Goal: Task Accomplishment & Management: Use online tool/utility

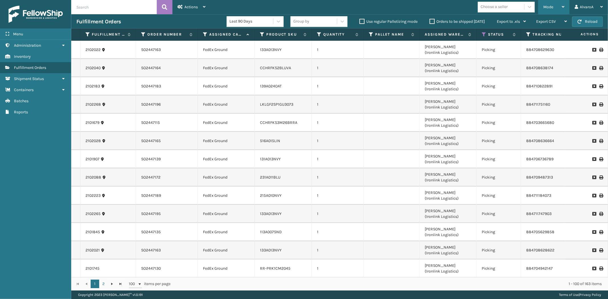
click at [554, 5] on div "Mode" at bounding box center [554, 7] width 21 height 14
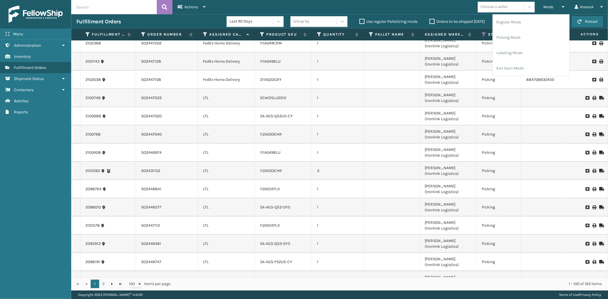
scroll to position [1141, 0]
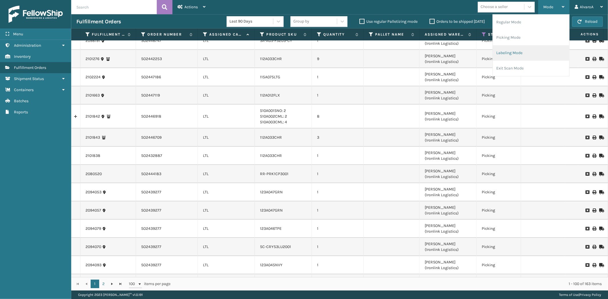
click at [510, 54] on li "Labeling Mode" at bounding box center [531, 52] width 76 height 15
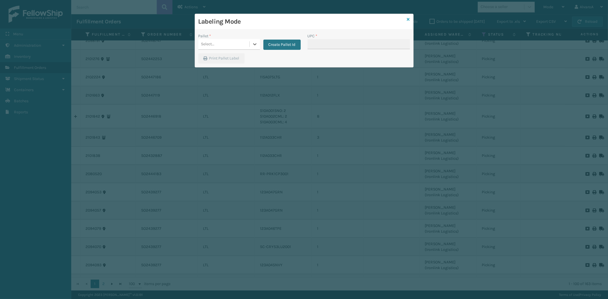
click at [410, 18] on icon at bounding box center [408, 19] width 3 height 4
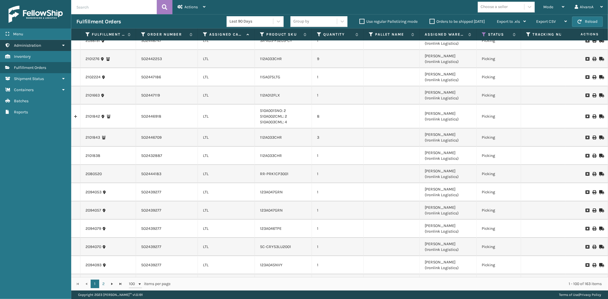
click at [53, 42] on link "Administration" at bounding box center [35, 45] width 71 height 11
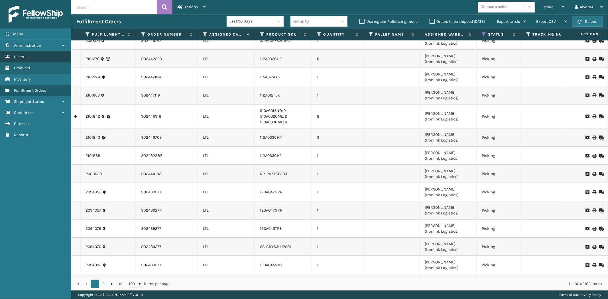
click at [21, 58] on span "Users" at bounding box center [19, 56] width 10 height 5
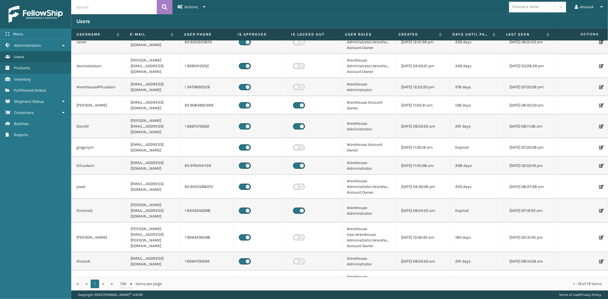
scroll to position [189, 0]
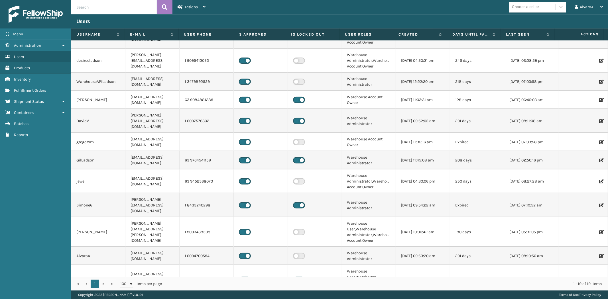
click at [100, 112] on td "DavidV" at bounding box center [98, 121] width 54 height 24
click at [328, 113] on td at bounding box center [315, 121] width 54 height 24
drag, startPoint x: 328, startPoint y: 115, endPoint x: 329, endPoint y: 119, distance: 4.2
click at [329, 118] on td at bounding box center [315, 121] width 54 height 24
click at [191, 113] on td "1 6097576302" at bounding box center [207, 121] width 54 height 24
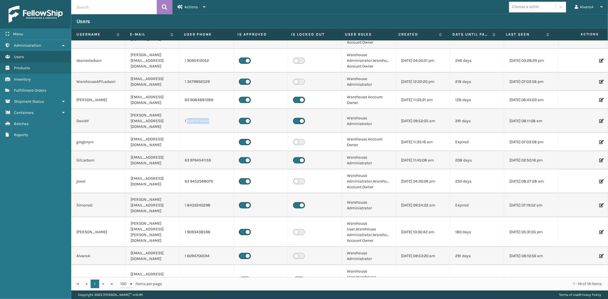
click at [191, 114] on td "1 6097576302" at bounding box center [207, 121] width 54 height 24
click at [82, 113] on td "DavidV" at bounding box center [98, 121] width 54 height 24
click at [83, 113] on td "DavidV" at bounding box center [98, 121] width 54 height 24
click at [210, 112] on td "1 6097576302" at bounding box center [207, 121] width 54 height 24
click at [599, 119] on icon at bounding box center [600, 121] width 3 height 4
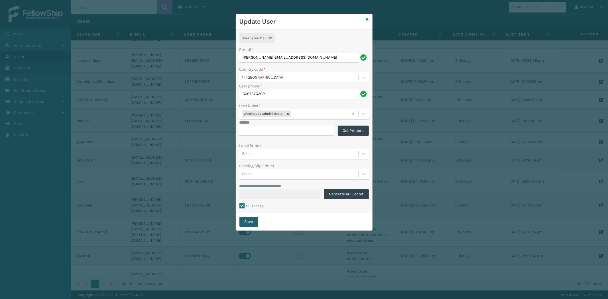
click at [255, 222] on button "Save" at bounding box center [249, 222] width 19 height 10
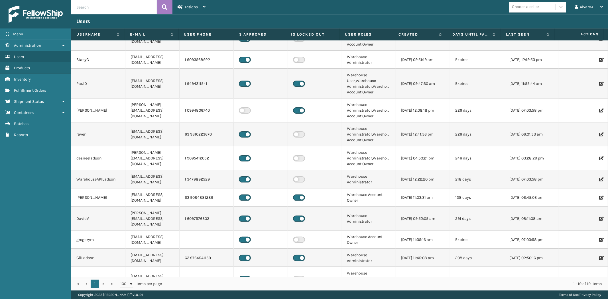
scroll to position [95, 0]
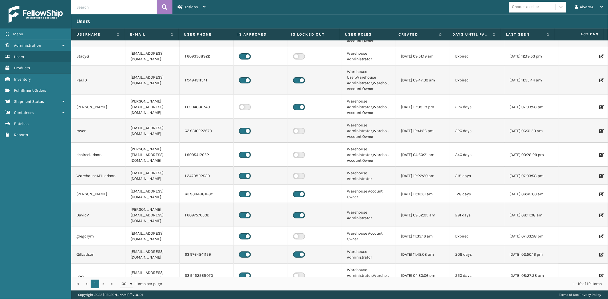
click at [298, 212] on label at bounding box center [299, 215] width 12 height 6
click at [297, 212] on input "checkbox" at bounding box center [295, 214] width 4 height 4
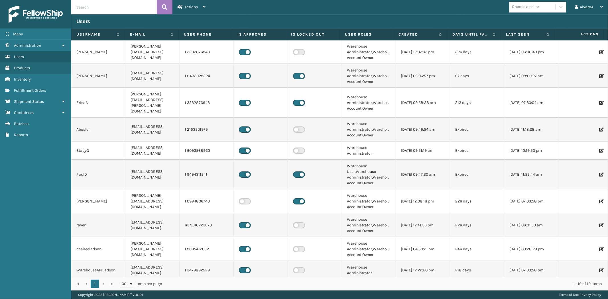
scroll to position [0, 0]
click at [28, 89] on span "Fulfillment Orders" at bounding box center [30, 90] width 32 height 5
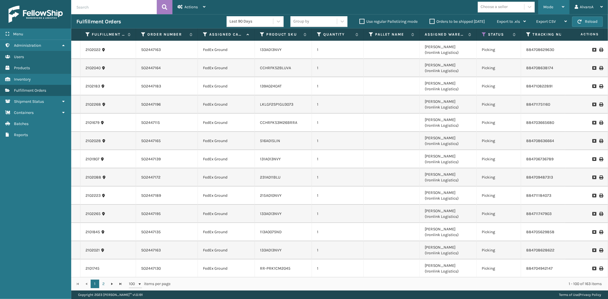
click at [544, 7] on span "Mode" at bounding box center [549, 7] width 10 height 5
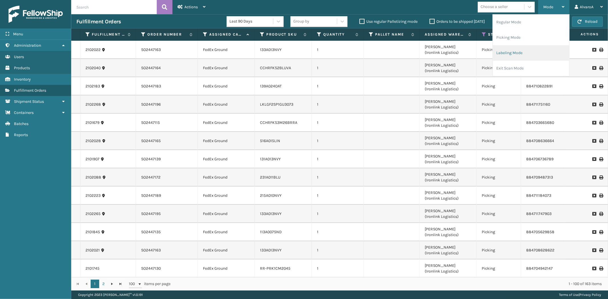
click at [514, 52] on li "Labeling Mode" at bounding box center [531, 52] width 76 height 15
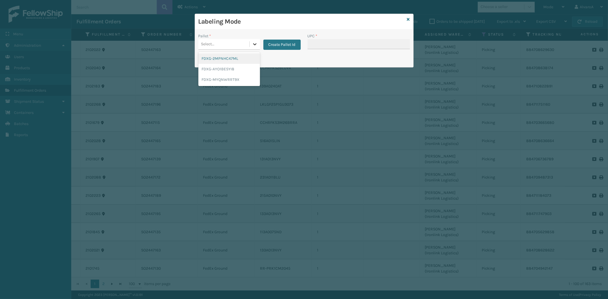
click at [257, 45] on icon at bounding box center [255, 44] width 6 height 6
click at [274, 44] on button "Create Pallet Id" at bounding box center [282, 45] width 37 height 10
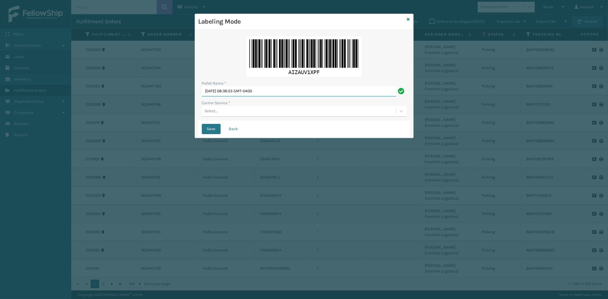
drag, startPoint x: 283, startPoint y: 87, endPoint x: 28, endPoint y: 141, distance: 260.6
click at [28, 141] on div "Labeling Mode Pallet Name * [DATE] 08:36:55 GMT-0400 Carrier Service * Select..…" at bounding box center [304, 149] width 608 height 299
click at [216, 118] on div "Pallet Name * LPN 516294 Carrier Service * Select..." at bounding box center [304, 77] width 212 height 88
click at [220, 115] on div "Select..." at bounding box center [299, 111] width 194 height 9
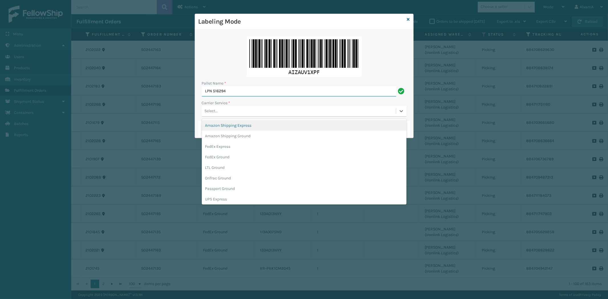
click at [244, 88] on input "LPN 516294" at bounding box center [299, 91] width 194 height 10
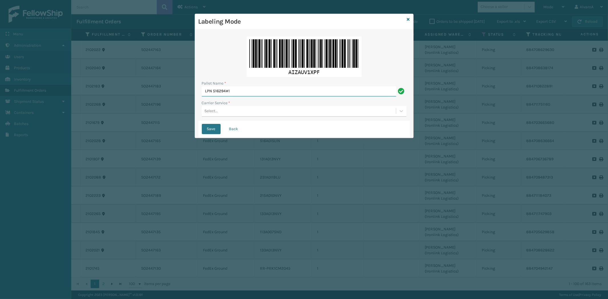
type input "LPN 516294#1"
click at [227, 112] on div "Select..." at bounding box center [299, 111] width 194 height 9
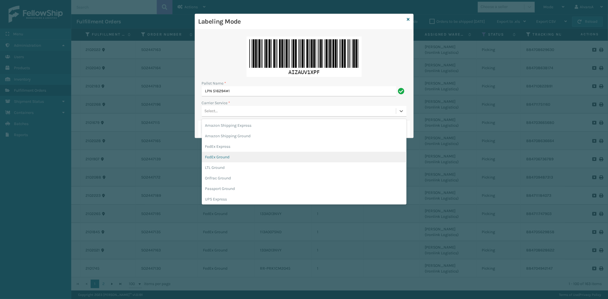
click at [221, 158] on div "FedEx Ground" at bounding box center [304, 157] width 205 height 11
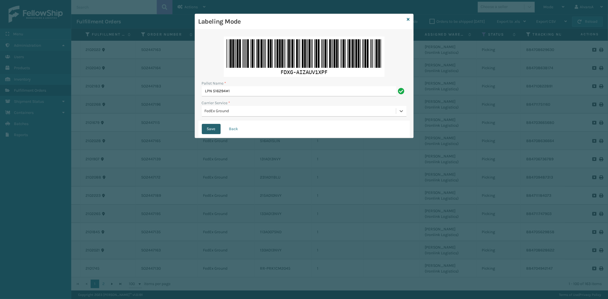
click at [210, 128] on button "Save" at bounding box center [211, 129] width 19 height 10
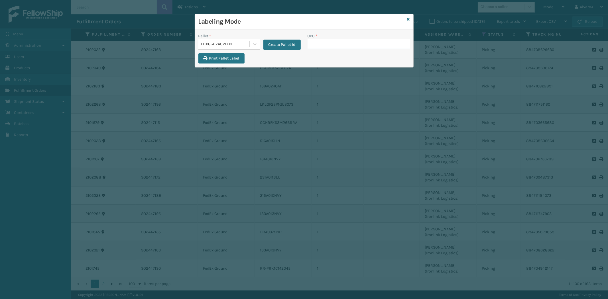
click at [325, 44] on input "UPC *" at bounding box center [359, 44] width 102 height 10
paste input "SC-CRYS3LU2001"
type input "SC-CRYS3LU2001"
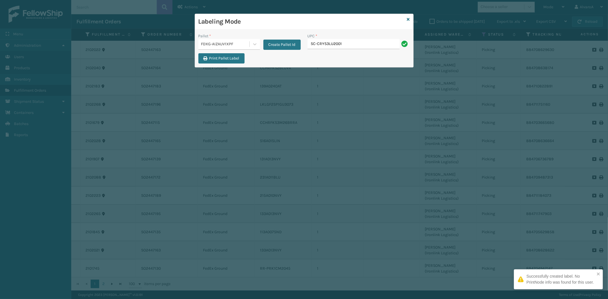
type input "SC-CRYS3LU2001"
paste input "CCHRFKS2M26DGRA"
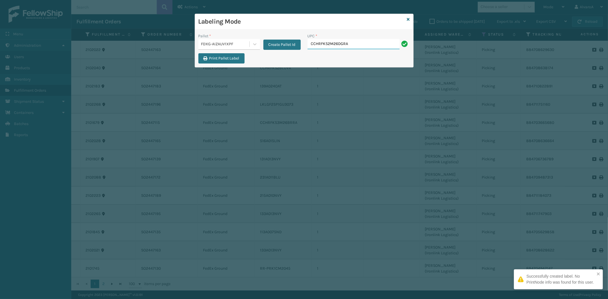
type input "CCHRFKS2M26DGRA"
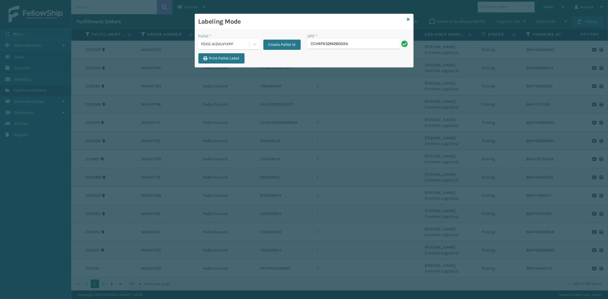
type input "CCHRFKS2M26DGRA"
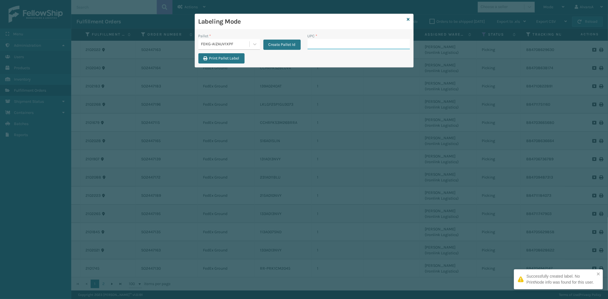
paste input "CCHRFKS2BGEVA"
type input "CCHRFKS2BGEVA"
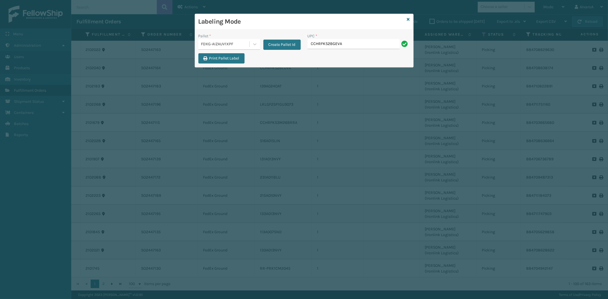
type input "CCHRFKS2BGEVA"
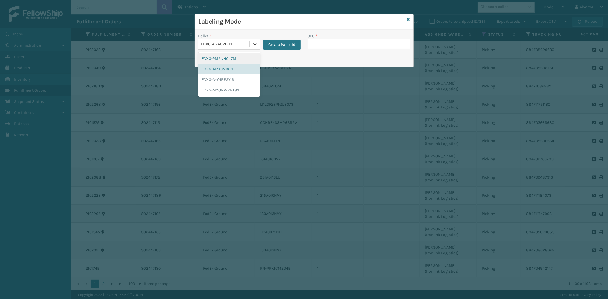
drag, startPoint x: 254, startPoint y: 44, endPoint x: 250, endPoint y: 56, distance: 12.8
click at [254, 44] on icon at bounding box center [255, 44] width 6 height 6
click at [234, 66] on div "FDXG-AIZAUV1XPF" at bounding box center [229, 69] width 62 height 11
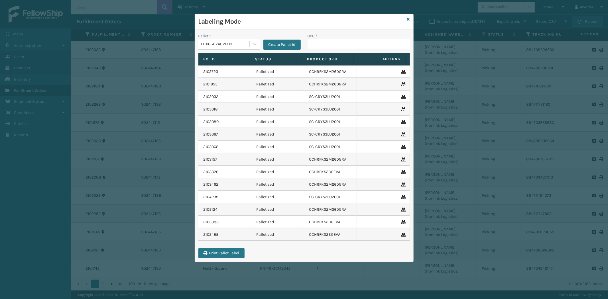
click at [334, 45] on input "UPC *" at bounding box center [359, 44] width 102 height 10
paste input "CCHRFKS2BGEVA"
type input "CCHRFKS2BGEVA"
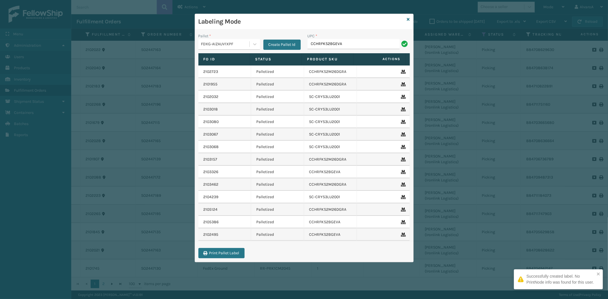
type input "CCHRFKS2BGEVA"
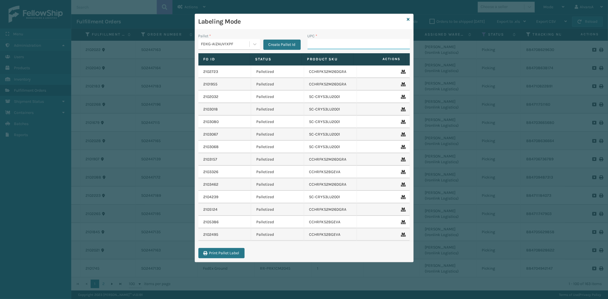
paste input "CCHRFKS1M26BKVA"
type input "CCHRFKS1M26BKVA"
click at [407, 18] on icon at bounding box center [408, 19] width 3 height 4
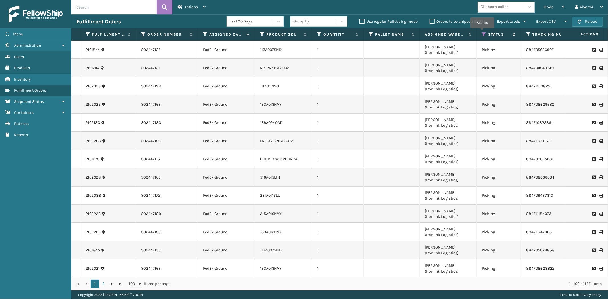
click at [483, 32] on icon at bounding box center [484, 34] width 5 height 5
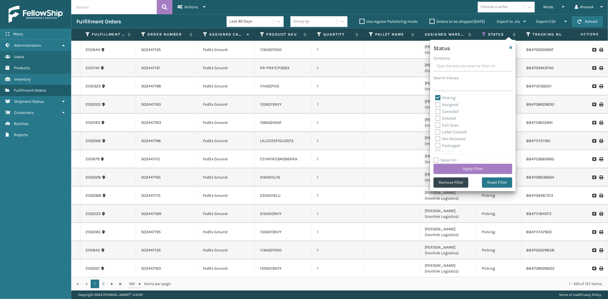
click at [437, 99] on label "Picking" at bounding box center [445, 98] width 20 height 5
click at [436, 98] on input "Picking" at bounding box center [435, 97] width 0 height 4
checkbox input "false"
click at [436, 121] on label "Palletized" at bounding box center [447, 121] width 25 height 5
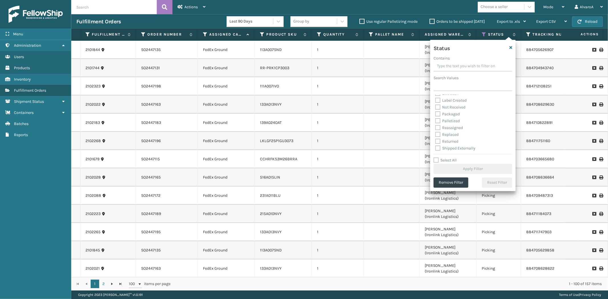
click at [436, 121] on input "Palletized" at bounding box center [435, 120] width 0 height 4
checkbox input "true"
click at [460, 167] on button "Apply Filter" at bounding box center [473, 169] width 79 height 10
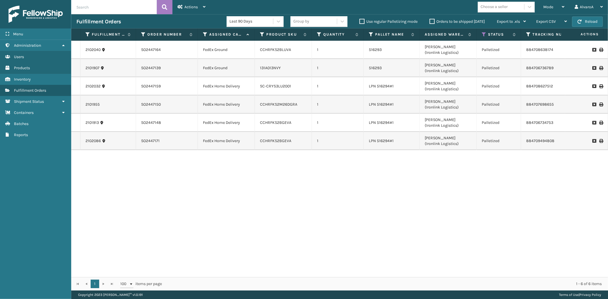
click at [599, 50] on icon at bounding box center [600, 50] width 3 height 4
drag, startPoint x: 554, startPoint y: 7, endPoint x: 552, endPoint y: 12, distance: 5.2
click at [555, 8] on div "Mode" at bounding box center [554, 7] width 21 height 14
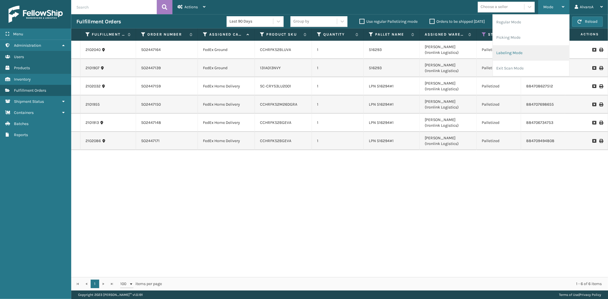
click at [532, 54] on li "Labeling Mode" at bounding box center [531, 52] width 76 height 15
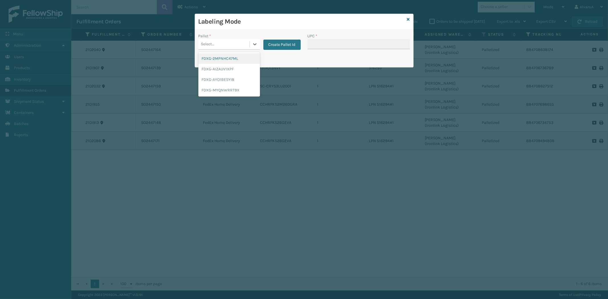
drag, startPoint x: 250, startPoint y: 44, endPoint x: 240, endPoint y: 54, distance: 14.1
click at [250, 47] on div at bounding box center [255, 44] width 10 height 10
drag, startPoint x: 226, startPoint y: 69, endPoint x: 263, endPoint y: 49, distance: 41.9
click at [226, 69] on div "FDXG-AIZAUV1XPF" at bounding box center [229, 69] width 62 height 11
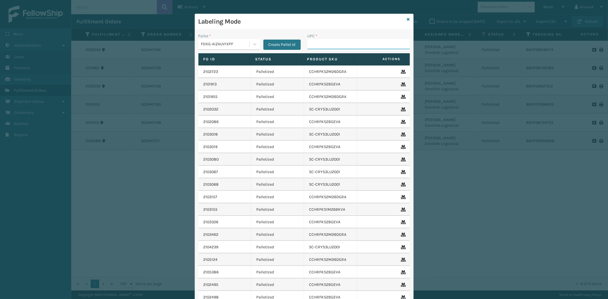
click at [313, 42] on input "UPC *" at bounding box center [359, 44] width 102 height 10
paste input "CCHRFKS1M26BKVA"
type input "CCHRFKS1M26BKVA"
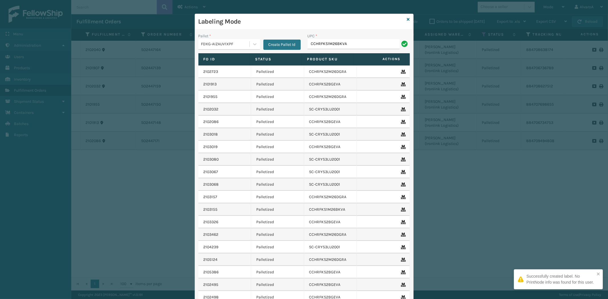
type input "CCHRFKS1M26BKVA"
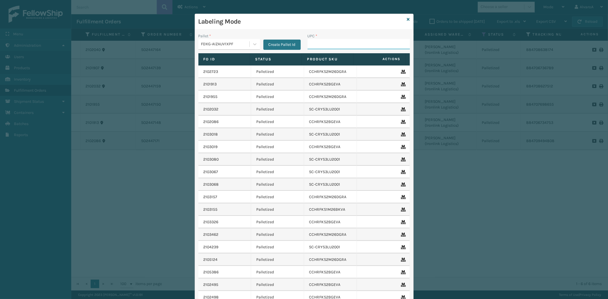
paste input "RC-DBYM2616"
type input "RC-DBYM2616"
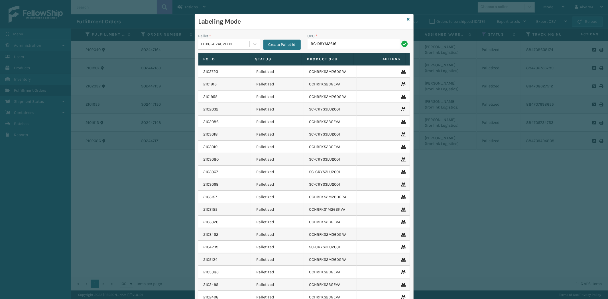
type input "RC-DBYM2616"
click at [407, 18] on icon at bounding box center [408, 19] width 3 height 4
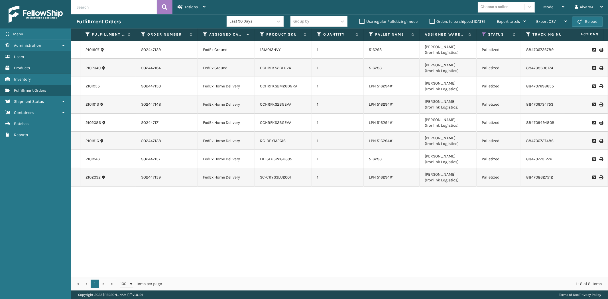
click at [432, 21] on label "Orders to be shipped [DATE]" at bounding box center [457, 21] width 55 height 5
click at [430, 21] on input "Orders to be shipped [DATE]" at bounding box center [430, 20] width 0 height 4
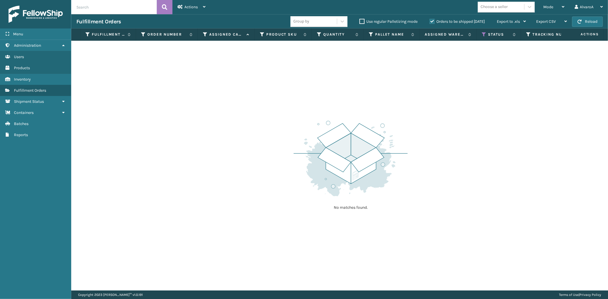
click at [432, 21] on label "Orders to be shipped [DATE]" at bounding box center [457, 21] width 55 height 5
click at [430, 21] on input "Orders to be shipped [DATE]" at bounding box center [430, 20] width 0 height 4
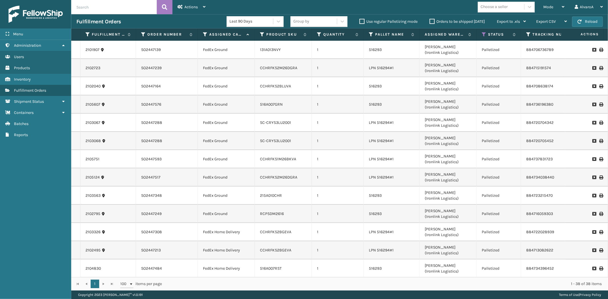
click at [599, 249] on icon at bounding box center [600, 251] width 3 height 4
drag, startPoint x: 560, startPoint y: 6, endPoint x: 556, endPoint y: 14, distance: 8.9
click at [560, 6] on div "Mode" at bounding box center [554, 7] width 21 height 14
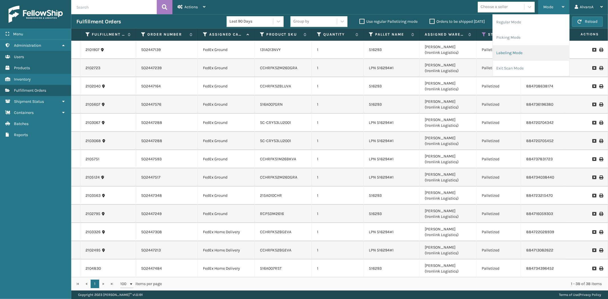
click at [506, 55] on li "Labeling Mode" at bounding box center [531, 52] width 76 height 15
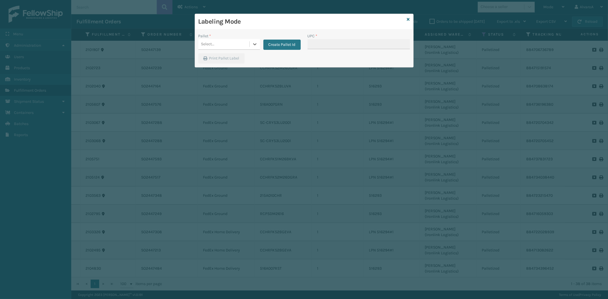
click at [253, 48] on div at bounding box center [255, 44] width 10 height 10
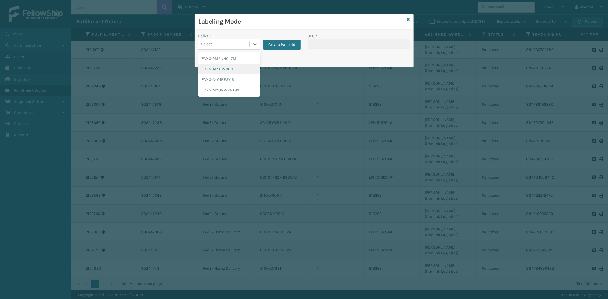
click at [230, 67] on div "FDXG-AIZAUV1XPF" at bounding box center [229, 69] width 62 height 11
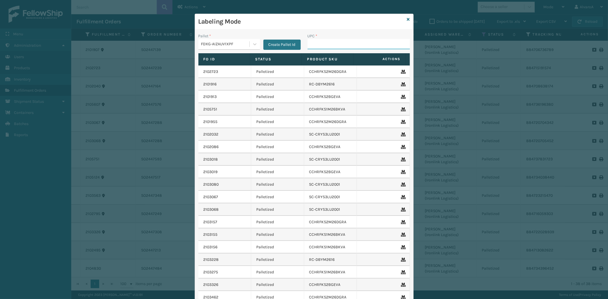
click at [320, 43] on input "UPC *" at bounding box center [359, 44] width 102 height 10
type input "cchrfks2bg"
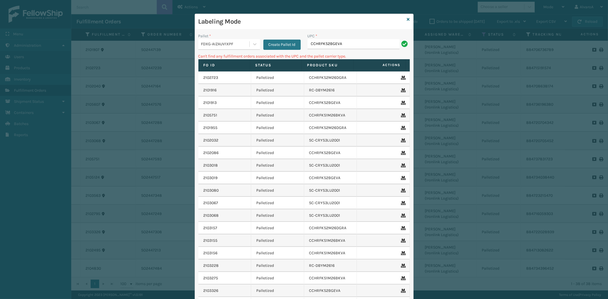
type input "CCHRFKS2BGEVA"
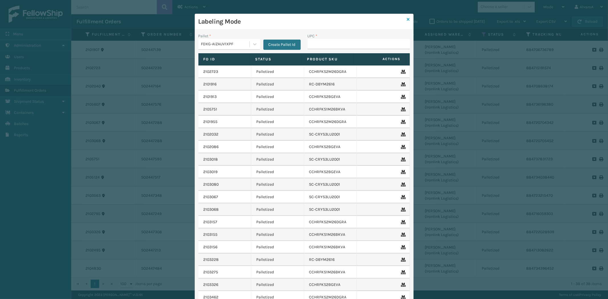
click at [407, 19] on icon at bounding box center [408, 19] width 3 height 4
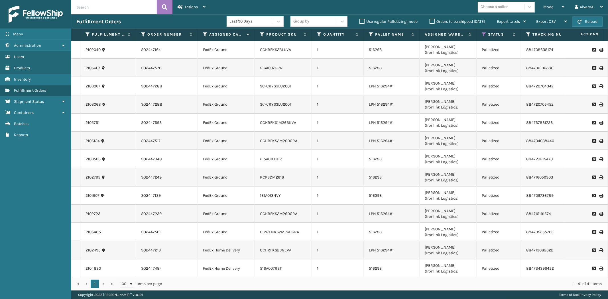
click at [362, 23] on label "Use regular Palletizing mode" at bounding box center [389, 21] width 58 height 5
click at [360, 22] on input "Use regular Palletizing mode" at bounding box center [360, 20] width 0 height 4
click at [556, 9] on div "Mode" at bounding box center [554, 7] width 21 height 14
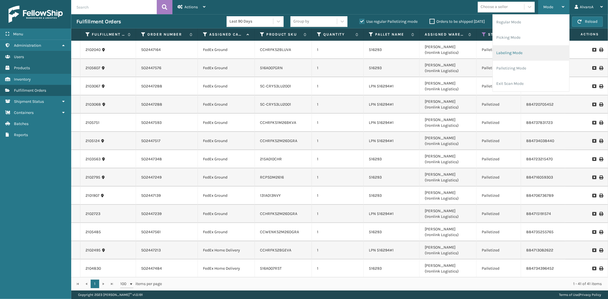
click at [520, 52] on li "Labeling Mode" at bounding box center [531, 52] width 76 height 15
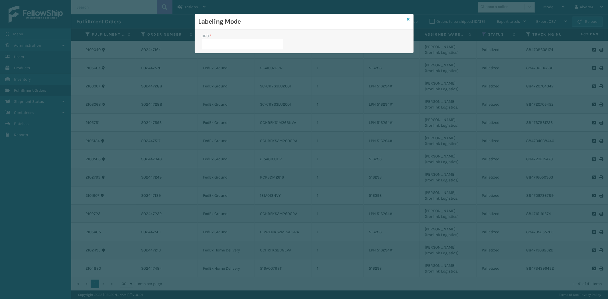
click at [408, 19] on icon at bounding box center [408, 19] width 3 height 4
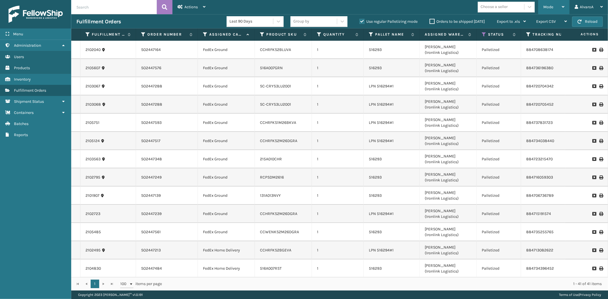
click at [562, 5] on div "Mode" at bounding box center [554, 7] width 21 height 14
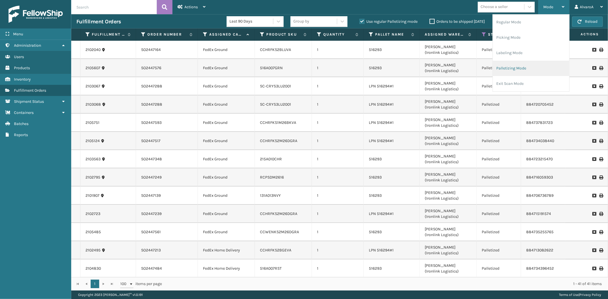
click at [510, 72] on li "Palletizing Mode" at bounding box center [531, 68] width 76 height 15
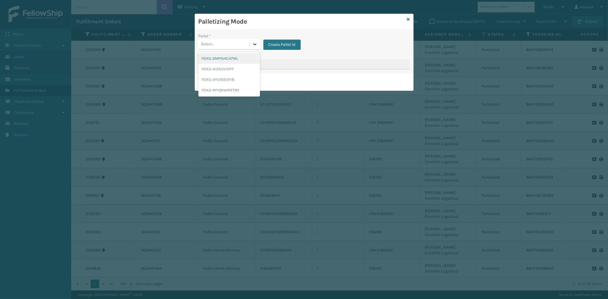
click at [254, 48] on div at bounding box center [255, 44] width 10 height 10
click at [204, 70] on div "FDXG-AIZAUV1XPF" at bounding box center [229, 69] width 62 height 11
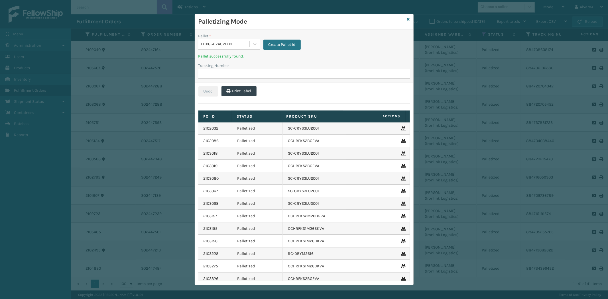
scroll to position [205, 0]
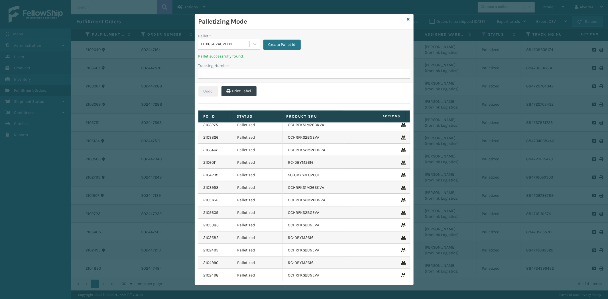
click at [401, 249] on icon at bounding box center [402, 251] width 3 height 4
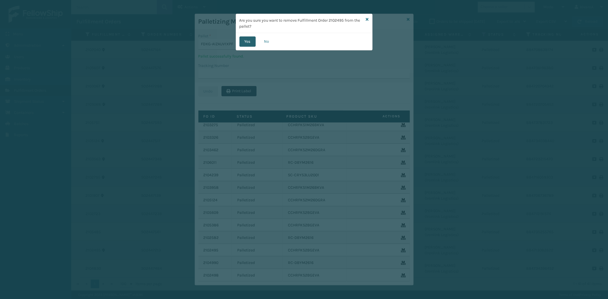
click at [252, 41] on button "Yes" at bounding box center [248, 42] width 16 height 10
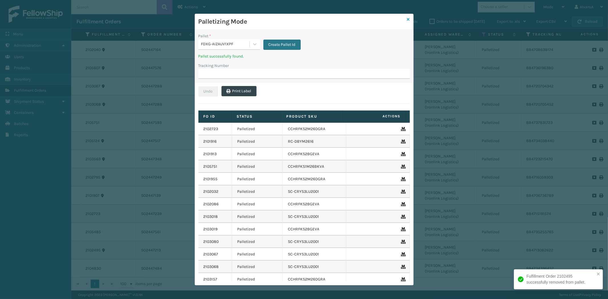
click at [408, 19] on icon at bounding box center [408, 19] width 3 height 4
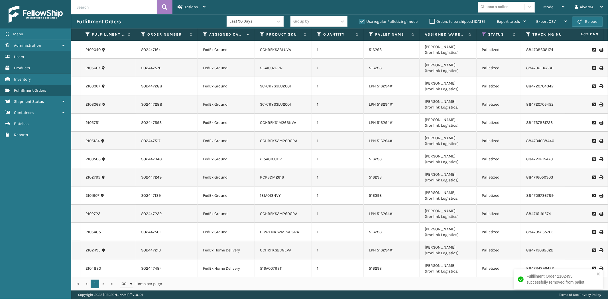
click at [363, 20] on label "Use regular Palletizing mode" at bounding box center [389, 21] width 58 height 5
click at [360, 20] on input "Use regular Palletizing mode" at bounding box center [360, 20] width 0 height 4
checkbox input "false"
click at [433, 21] on label "Orders to be shipped [DATE]" at bounding box center [457, 21] width 55 height 5
click at [430, 21] on input "Orders to be shipped [DATE]" at bounding box center [430, 20] width 0 height 4
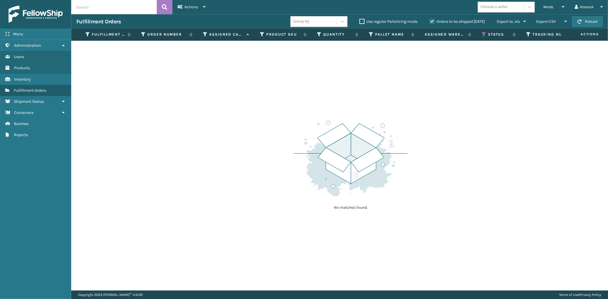
click at [433, 21] on label "Orders to be shipped [DATE]" at bounding box center [457, 21] width 55 height 5
click at [430, 21] on input "Orders to be shipped [DATE]" at bounding box center [430, 20] width 0 height 4
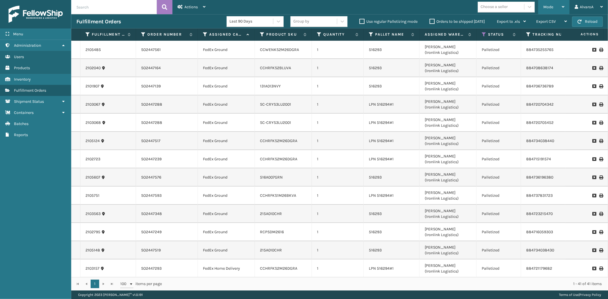
click at [551, 13] on div "Mode" at bounding box center [554, 7] width 21 height 14
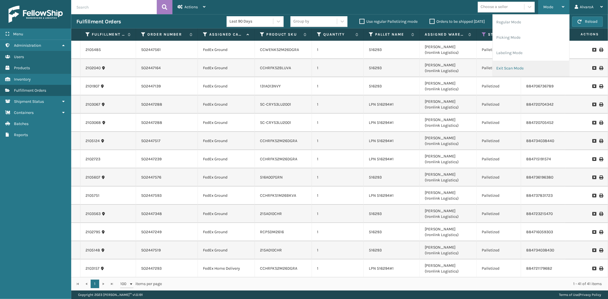
click at [518, 69] on li "Exit Scan Mode" at bounding box center [531, 68] width 76 height 15
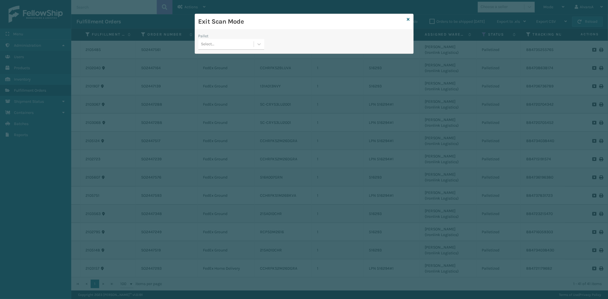
drag, startPoint x: 266, startPoint y: 46, endPoint x: 260, endPoint y: 46, distance: 6.3
click at [266, 46] on div "Pallet Select..." at bounding box center [231, 43] width 73 height 20
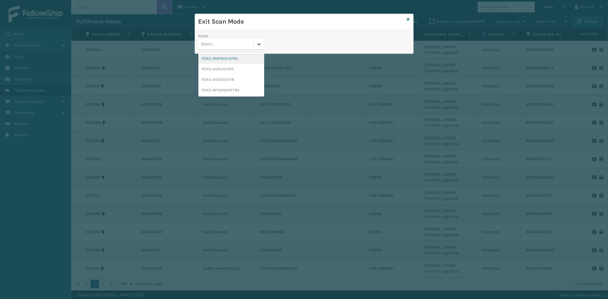
click at [258, 46] on icon at bounding box center [259, 44] width 6 height 6
click at [219, 70] on div "FDXG-AIZAUV1XPF" at bounding box center [231, 69] width 66 height 11
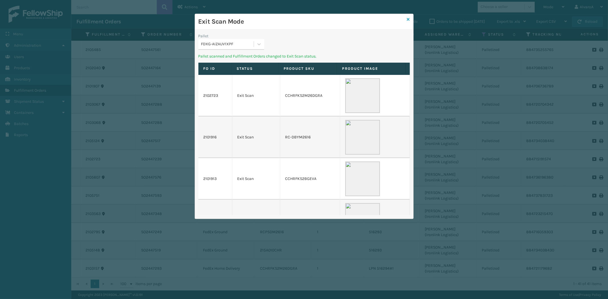
click at [408, 18] on icon at bounding box center [408, 19] width 3 height 4
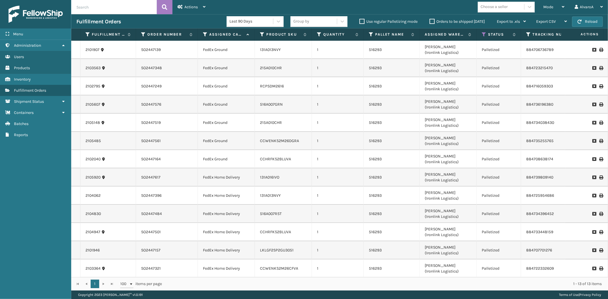
click at [435, 20] on label "Orders to be shipped [DATE]" at bounding box center [457, 21] width 55 height 5
click at [430, 20] on input "Orders to be shipped [DATE]" at bounding box center [430, 20] width 0 height 4
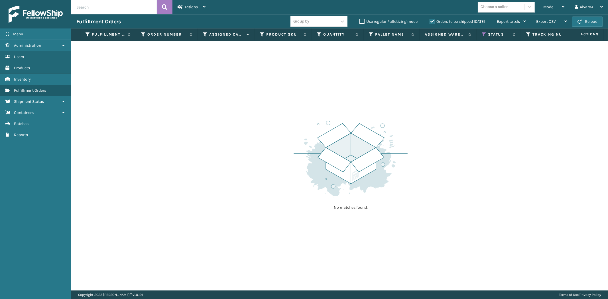
click at [435, 20] on label "Orders to be shipped [DATE]" at bounding box center [457, 21] width 55 height 5
click at [430, 20] on input "Orders to be shipped [DATE]" at bounding box center [430, 20] width 0 height 4
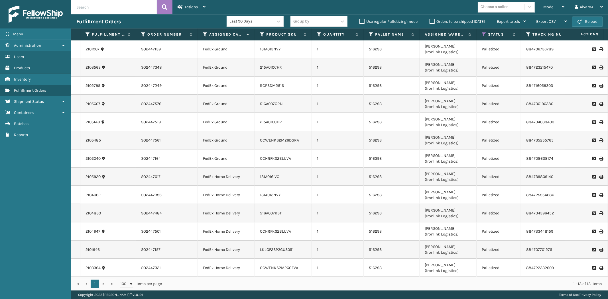
scroll to position [0, 0]
click at [565, 6] on icon at bounding box center [563, 7] width 3 height 4
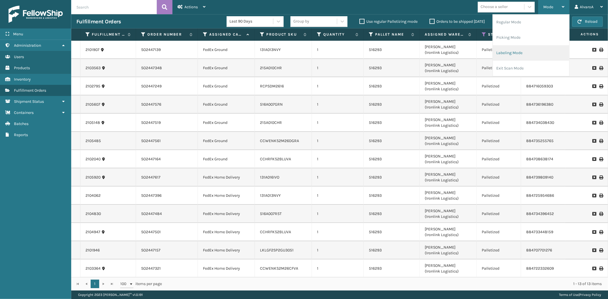
click at [515, 53] on li "Labeling Mode" at bounding box center [531, 52] width 76 height 15
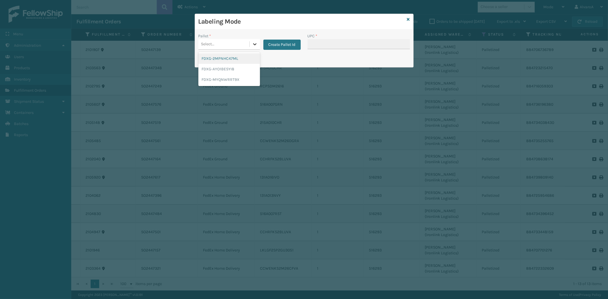
click at [257, 43] on icon at bounding box center [255, 44] width 6 height 6
click at [289, 41] on button "Create Pallet Id" at bounding box center [282, 45] width 37 height 10
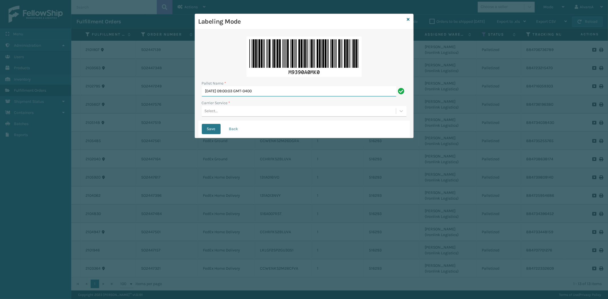
drag, startPoint x: 292, startPoint y: 94, endPoint x: 175, endPoint y: 96, distance: 116.9
click at [175, 96] on div "Labeling Mode Pallet Name * [DATE] 09:00:03 GMT-0400 Carrier Service * Select..…" at bounding box center [304, 149] width 608 height 299
type input "LPN 516299#1"
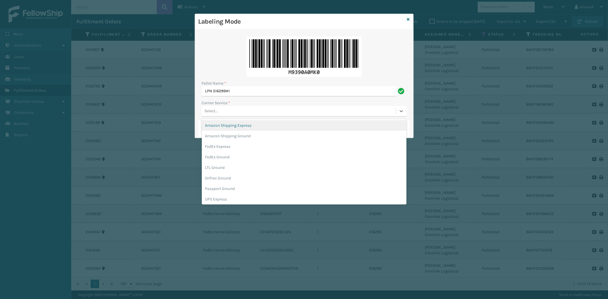
click at [315, 112] on div "Select..." at bounding box center [299, 111] width 194 height 9
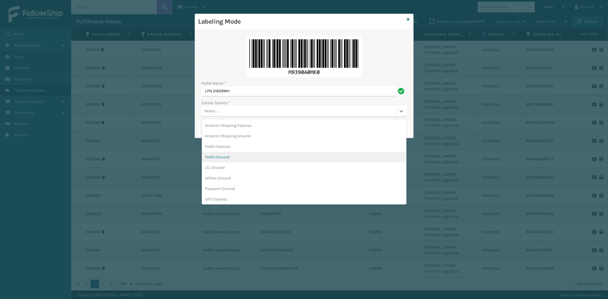
click at [220, 157] on div "FedEx Ground" at bounding box center [304, 157] width 205 height 11
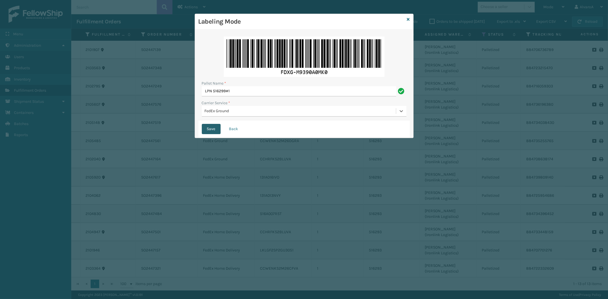
click at [216, 128] on button "Save" at bounding box center [211, 129] width 19 height 10
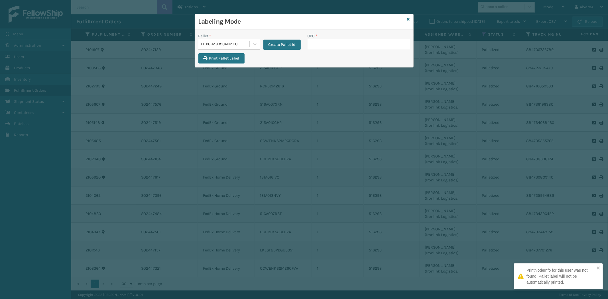
click at [329, 44] on input "UPC *" at bounding box center [359, 44] width 102 height 10
type input "SC-CRYS3LU2012"
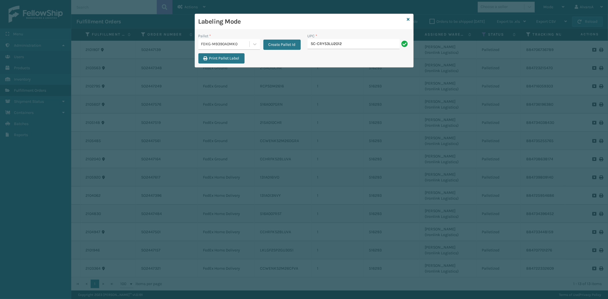
type input "SC-CRYS3LU2012"
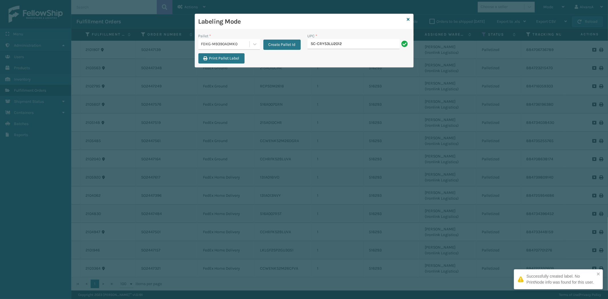
type input "SC-CRYS3LU2012"
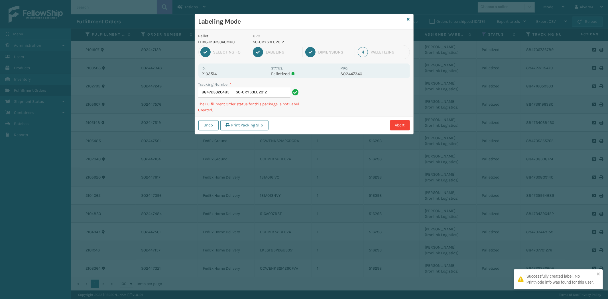
type input "884723020485 SC-CRYS3LU2012"
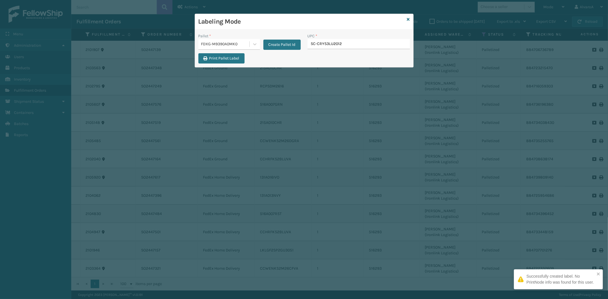
type input "SC-CRYS3LU2012"
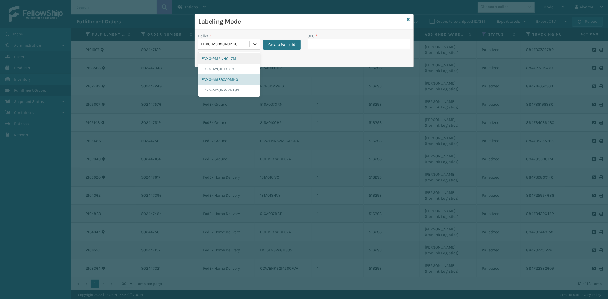
click at [258, 42] on div at bounding box center [255, 44] width 10 height 10
click at [220, 80] on div "FDXG-M9390A0MK0" at bounding box center [229, 79] width 62 height 11
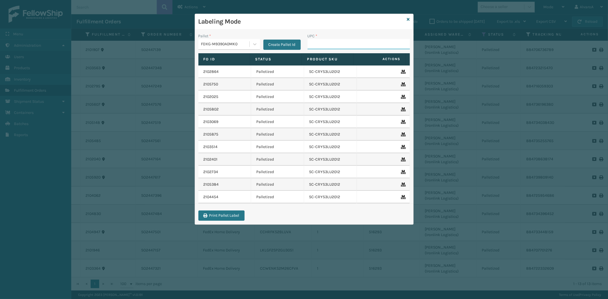
click at [316, 45] on input "UPC *" at bounding box center [359, 44] width 102 height 10
paste input "RR-PRK1CM2045"
type input "RR-PRK1CM2045"
paste input "RR-PRK1CM2045"
type input "RR-PRK1CM2045"
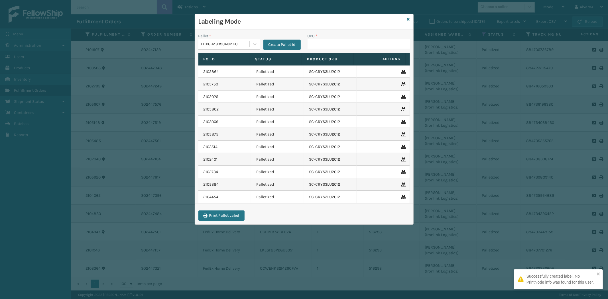
click at [410, 18] on div "Labeling Mode" at bounding box center [304, 22] width 218 height 16
click at [409, 20] on icon at bounding box center [408, 19] width 3 height 4
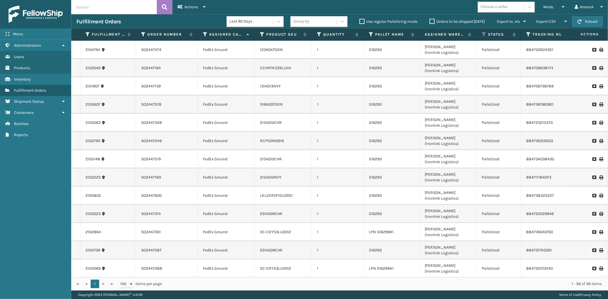
scroll to position [185, 0]
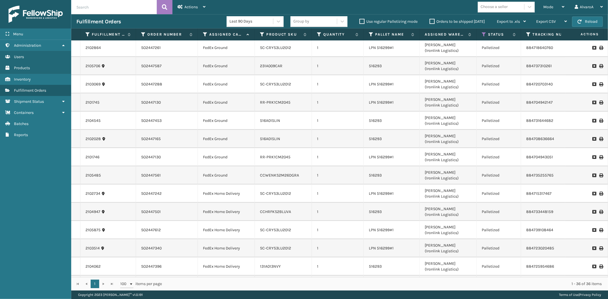
click at [599, 157] on icon at bounding box center [600, 157] width 3 height 4
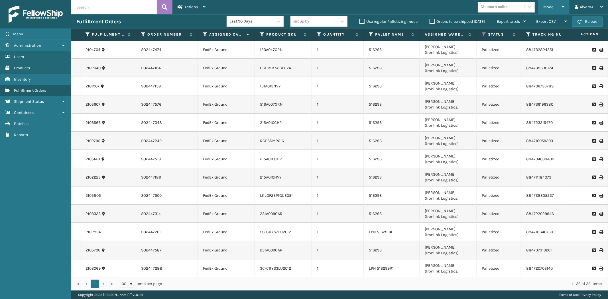
click at [554, 5] on div "Mode" at bounding box center [554, 7] width 21 height 14
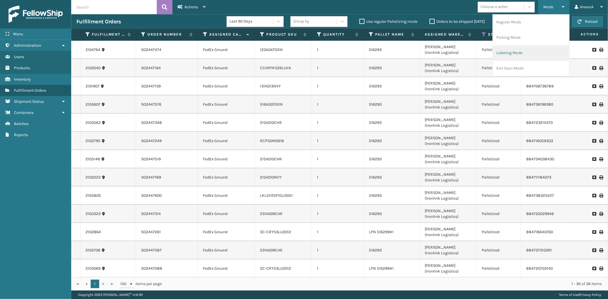
click at [510, 57] on li "Labeling Mode" at bounding box center [531, 52] width 76 height 15
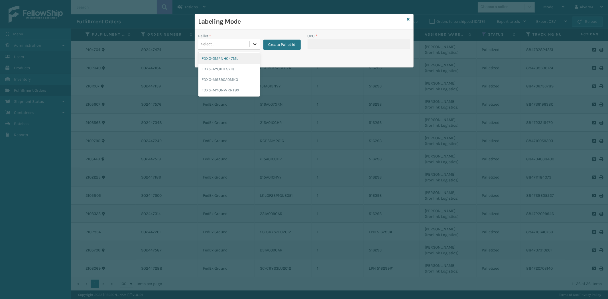
drag, startPoint x: 251, startPoint y: 44, endPoint x: 203, endPoint y: 73, distance: 56.1
click at [252, 45] on div at bounding box center [255, 44] width 10 height 10
click at [207, 78] on div "FDXG-M9390A0MK0" at bounding box center [229, 79] width 62 height 11
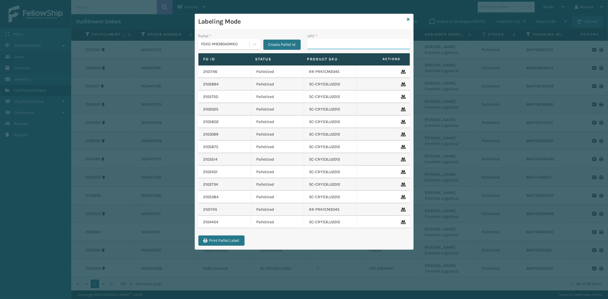
click at [319, 45] on input "UPC *" at bounding box center [359, 44] width 102 height 10
paste input "RR-PRK1CM2045"
type input "RR-PRK1CM2045"
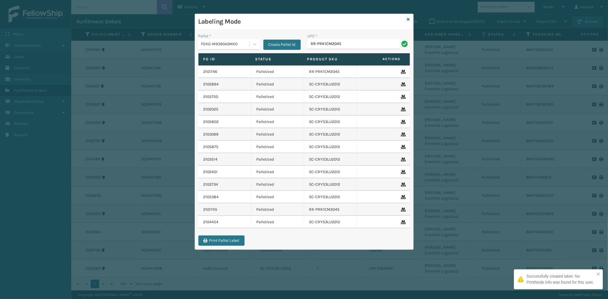
type input "RR-PRK1CM2045"
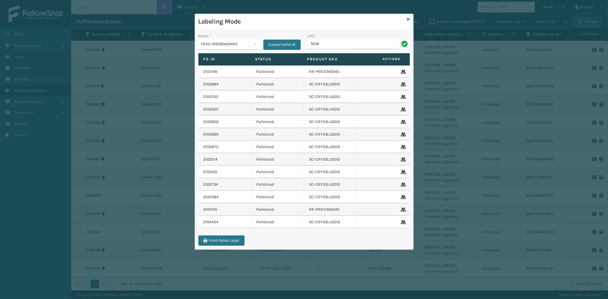
type input "SCWDSLU2012"
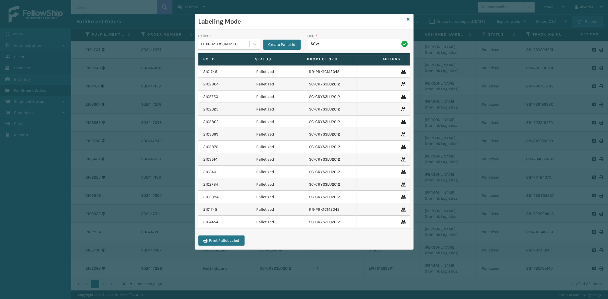
type input "SCWDSLU2012"
click at [408, 18] on icon at bounding box center [408, 19] width 3 height 4
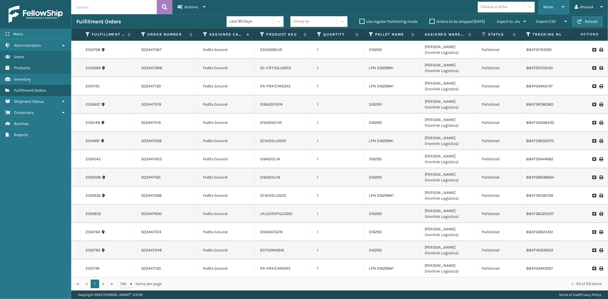
click at [555, 4] on div "Mode" at bounding box center [554, 7] width 21 height 14
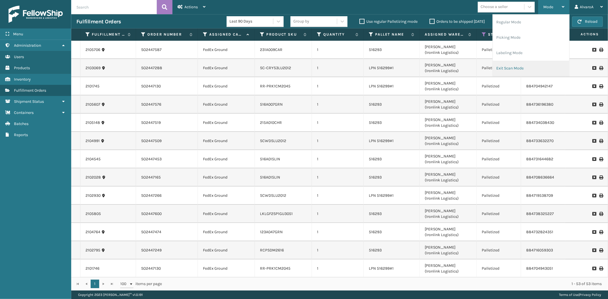
click at [509, 67] on li "Exit Scan Mode" at bounding box center [531, 68] width 76 height 15
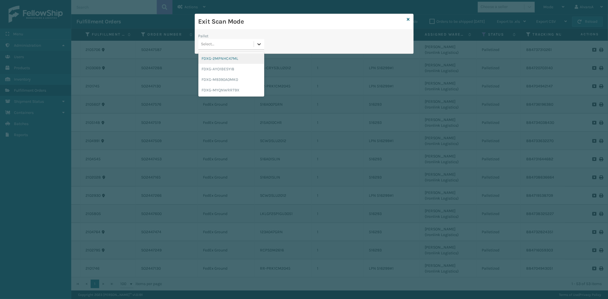
click at [257, 44] on icon at bounding box center [259, 44] width 6 height 6
click at [220, 76] on div "FDXG-M9390A0MK0" at bounding box center [231, 79] width 66 height 11
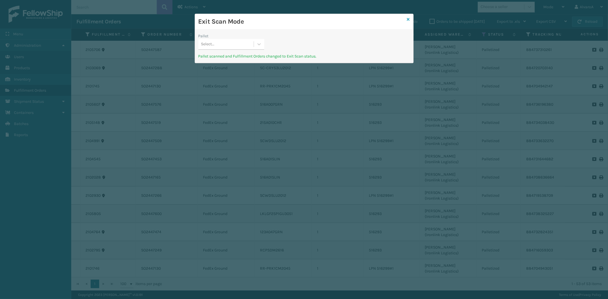
click at [408, 19] on icon at bounding box center [408, 19] width 3 height 4
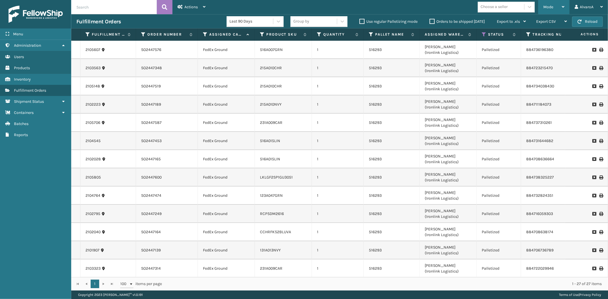
click at [550, 9] on span "Mode" at bounding box center [549, 7] width 10 height 5
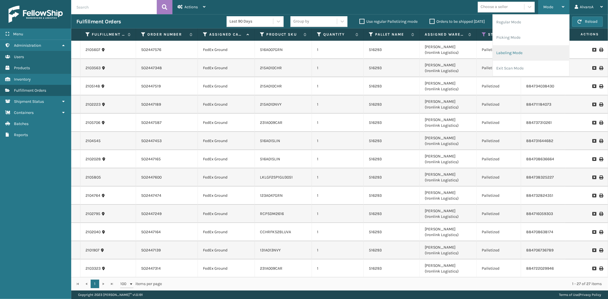
click at [508, 49] on li "Labeling Mode" at bounding box center [531, 52] width 76 height 15
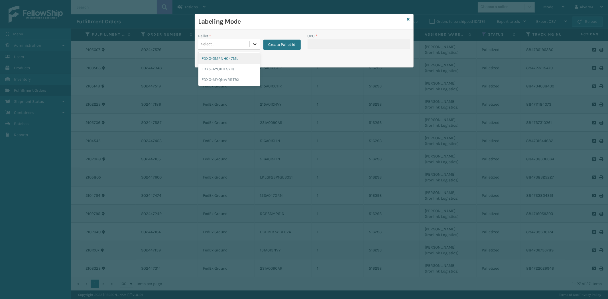
click at [252, 46] on icon at bounding box center [255, 44] width 6 height 6
click at [282, 40] on button "Create Pallet Id" at bounding box center [282, 45] width 37 height 10
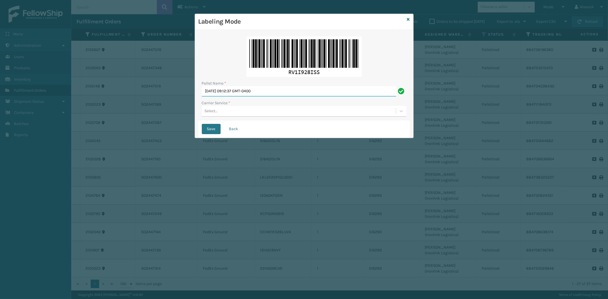
drag, startPoint x: 278, startPoint y: 91, endPoint x: 9, endPoint y: 145, distance: 274.8
click at [10, 145] on div "Labeling Mode Pallet Name * [DATE] 09:12:37 GMT-0400 Carrier Service * Select..…" at bounding box center [304, 149] width 608 height 299
type input "LPN 516295 #1"
click at [218, 117] on div "Select..." at bounding box center [304, 111] width 205 height 11
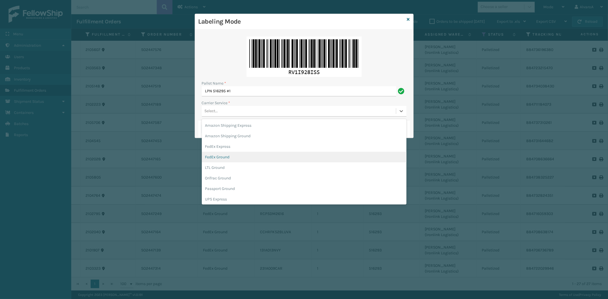
click at [226, 157] on div "FedEx Ground" at bounding box center [304, 157] width 205 height 11
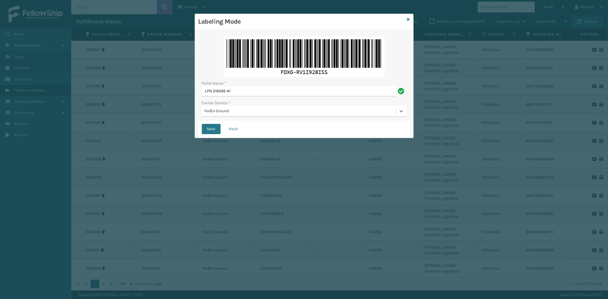
click at [202, 124] on button "Save" at bounding box center [211, 129] width 19 height 10
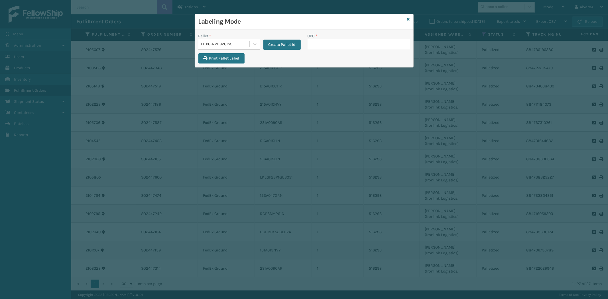
click at [322, 41] on input "UPC *" at bounding box center [359, 44] width 102 height 10
type input "113A007SND"
paste input "139A024OAT"
type input "139A024OAT"
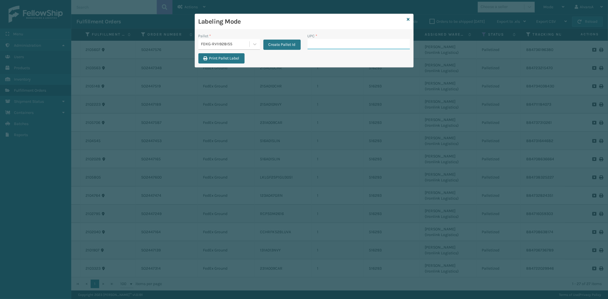
paste input "LSHRFS3CP3003R"
type input "LSHRFS3CP3003R"
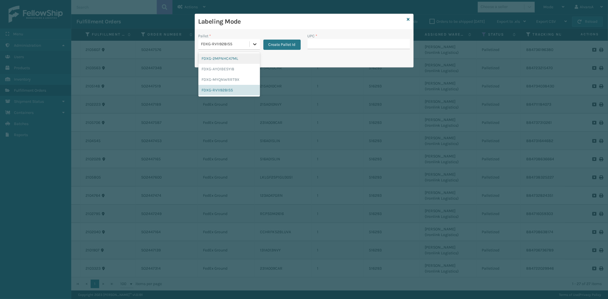
click at [256, 44] on icon at bounding box center [254, 44] width 3 height 2
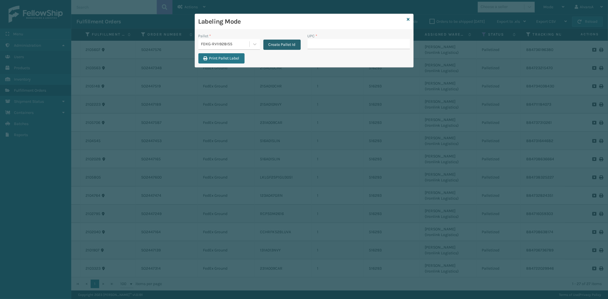
click at [284, 46] on button "Create Pallet Id" at bounding box center [282, 45] width 37 height 10
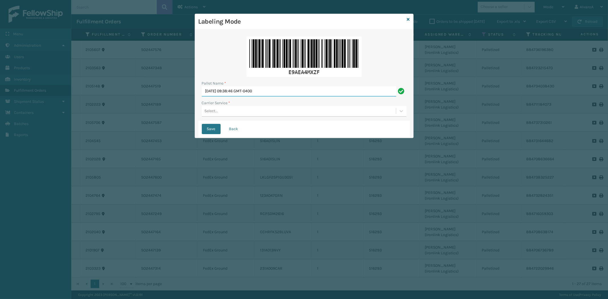
drag, startPoint x: 276, startPoint y: 90, endPoint x: 121, endPoint y: 94, distance: 154.9
click at [123, 98] on div "Labeling Mode Pallet Name * [DATE] 09:38:46 GMT-0400 Carrier Service * Select..…" at bounding box center [304, 149] width 608 height 299
type input "LPN 516300#1"
click at [225, 106] on label "Carrier Service *" at bounding box center [216, 103] width 29 height 6
click at [216, 108] on div "Select..." at bounding box center [299, 111] width 194 height 9
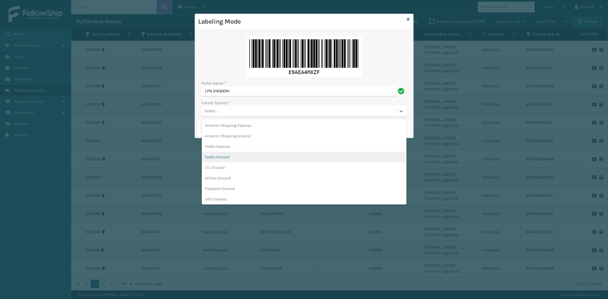
click at [213, 153] on div "FedEx Ground" at bounding box center [304, 157] width 205 height 11
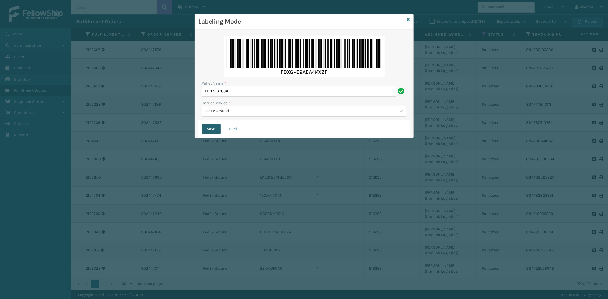
click at [212, 129] on button "Save" at bounding box center [211, 129] width 19 height 10
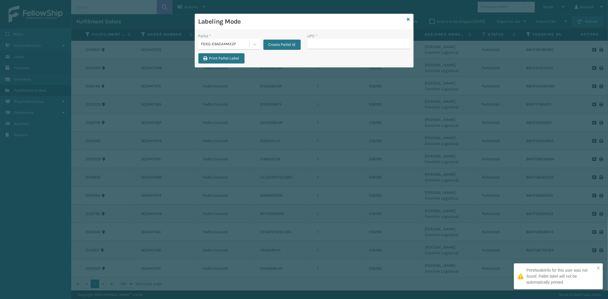
click at [327, 45] on input "UPC *" at bounding box center [359, 44] width 102 height 10
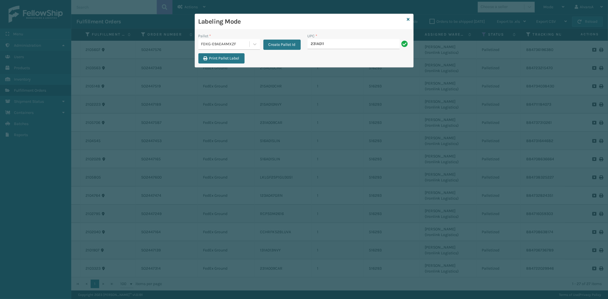
type input "231a011blu"
type input "CCHRFKS1BGEVA"
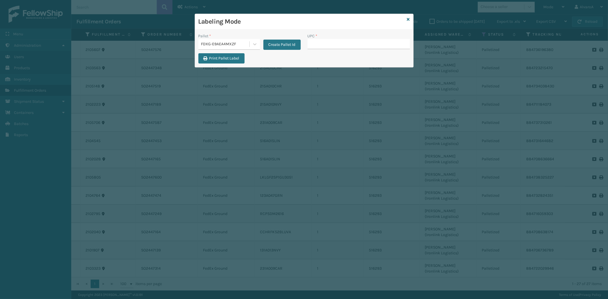
type input "CCHRFKS1BGEVA"
click at [315, 45] on input "UPC *" at bounding box center [359, 44] width 102 height 10
type input "CCHRFKS1M26BRRA"
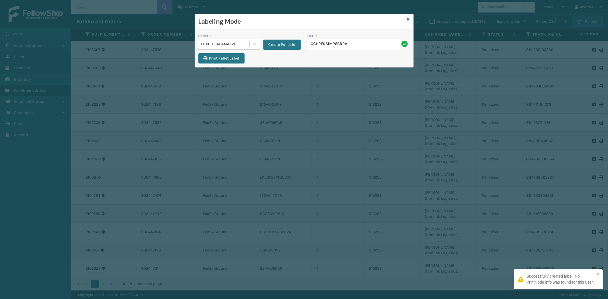
type input "CCHRFKS1M26BRRA"
type input "CCHRFKS2M26BKVA"
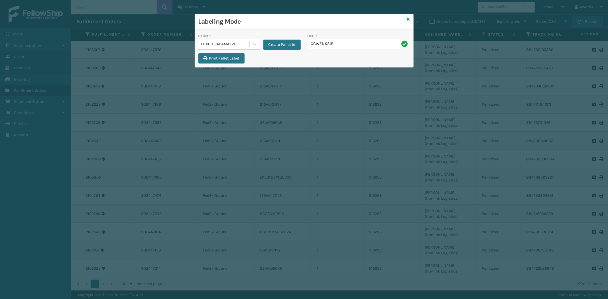
type input "CCWENKS1BLURA"
type input "RC-DBYKU3008"
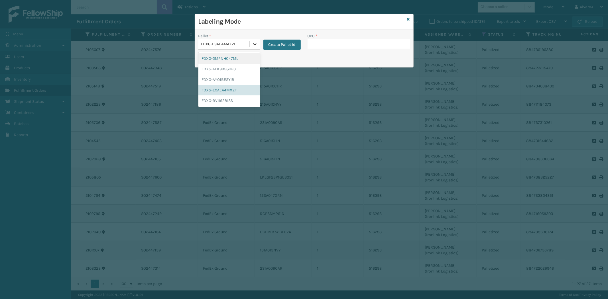
click at [250, 45] on div at bounding box center [255, 44] width 10 height 10
click at [222, 89] on div "FDXG-E9AEA4MXZF" at bounding box center [229, 90] width 62 height 11
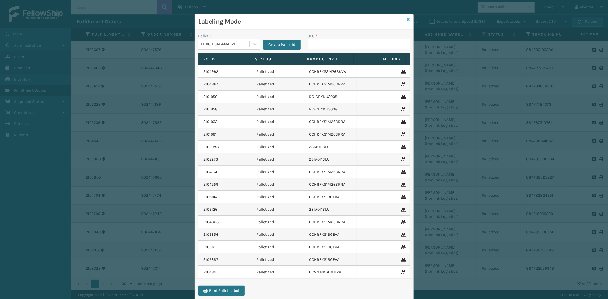
click at [407, 19] on icon at bounding box center [408, 19] width 3 height 4
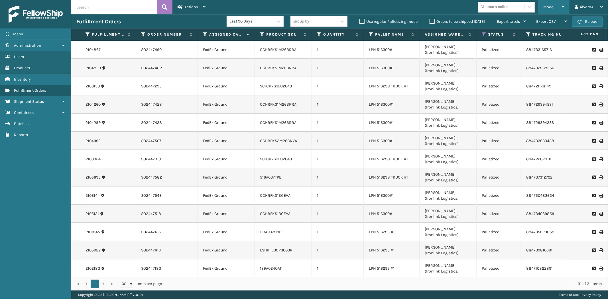
drag, startPoint x: 551, startPoint y: 9, endPoint x: 549, endPoint y: 11, distance: 3.8
click at [551, 10] on div "Mode" at bounding box center [554, 7] width 21 height 14
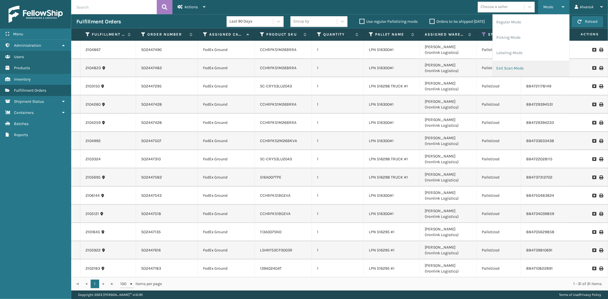
click at [504, 67] on li "Exit Scan Mode" at bounding box center [531, 68] width 76 height 15
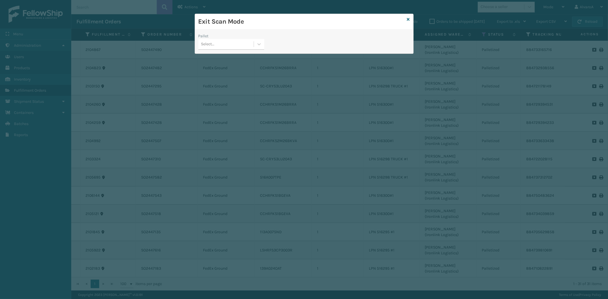
click at [264, 46] on div "Pallet Select..." at bounding box center [231, 43] width 73 height 20
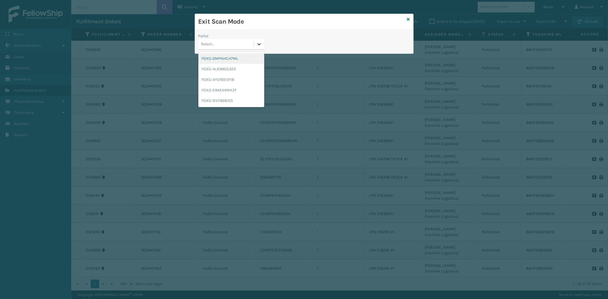
click at [260, 45] on icon at bounding box center [259, 44] width 6 height 6
click at [220, 90] on div "FDXG-E9AEA4MXZF" at bounding box center [231, 90] width 66 height 11
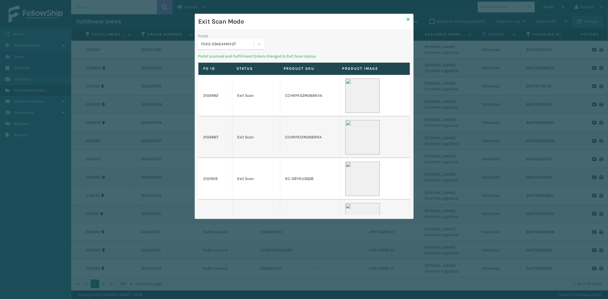
click at [407, 19] on icon at bounding box center [408, 19] width 3 height 4
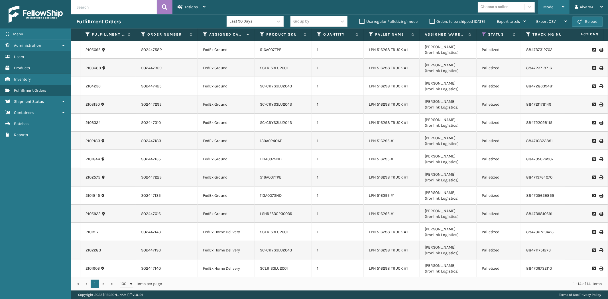
click at [545, 7] on span "Mode" at bounding box center [549, 7] width 10 height 5
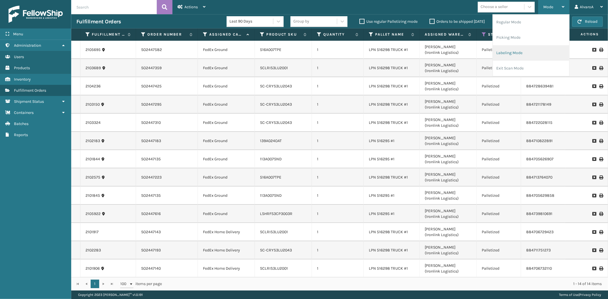
click at [518, 54] on li "Labeling Mode" at bounding box center [531, 52] width 76 height 15
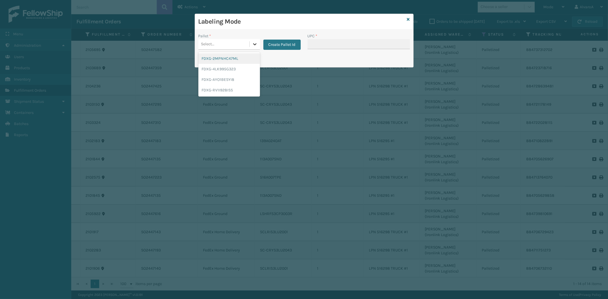
drag, startPoint x: 250, startPoint y: 42, endPoint x: 244, endPoint y: 55, distance: 14.3
click at [250, 42] on div at bounding box center [255, 44] width 10 height 10
click at [221, 86] on div "FDXG-RV1I928ISS" at bounding box center [229, 90] width 62 height 11
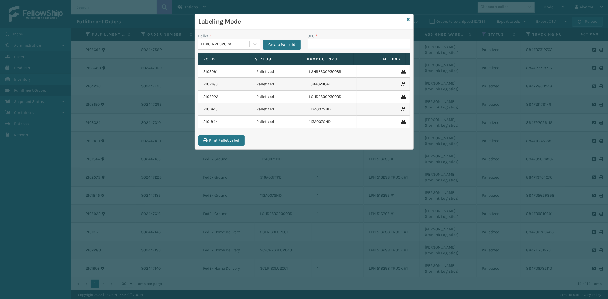
click at [324, 44] on input "UPC *" at bounding box center [359, 44] width 102 height 10
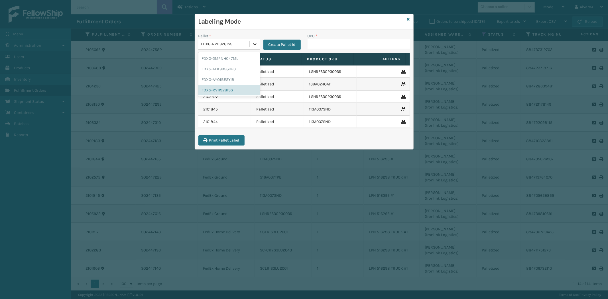
click at [257, 42] on icon at bounding box center [255, 44] width 6 height 6
click at [408, 17] on icon at bounding box center [408, 19] width 3 height 4
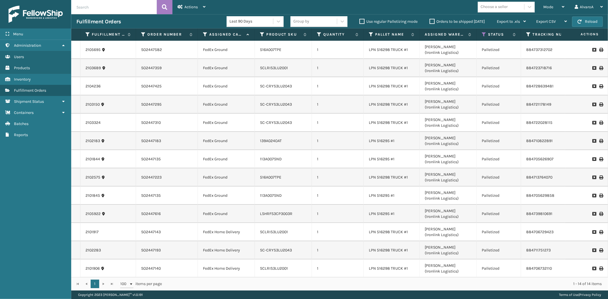
click at [433, 18] on div "Orders to be shipped [DATE]" at bounding box center [458, 21] width 67 height 7
click at [433, 20] on label "Orders to be shipped [DATE]" at bounding box center [457, 21] width 55 height 5
click at [430, 20] on input "Orders to be shipped [DATE]" at bounding box center [430, 20] width 0 height 4
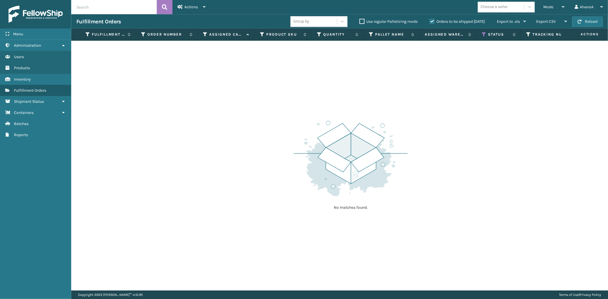
click at [433, 20] on label "Orders to be shipped [DATE]" at bounding box center [457, 21] width 55 height 5
click at [430, 20] on input "Orders to be shipped [DATE]" at bounding box center [430, 20] width 0 height 4
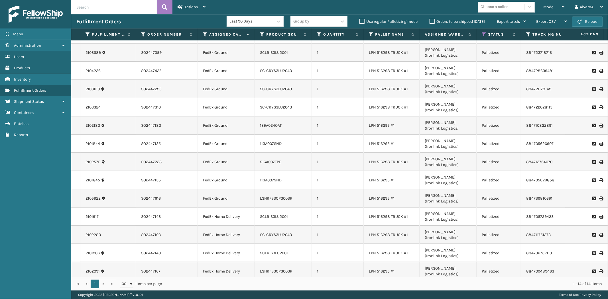
scroll to position [23, 0]
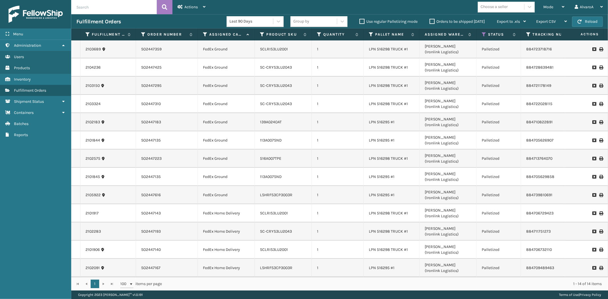
click at [430, 21] on label "Orders to be shipped [DATE]" at bounding box center [457, 21] width 55 height 5
click at [430, 21] on input "Orders to be shipped [DATE]" at bounding box center [430, 20] width 0 height 4
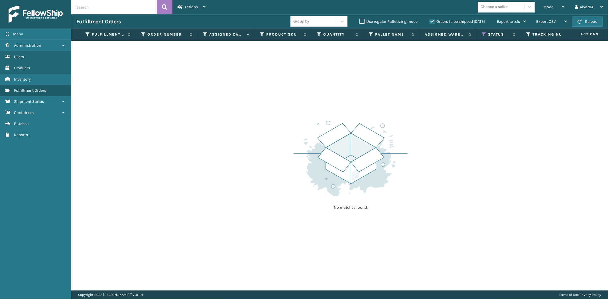
click at [430, 21] on label "Orders to be shipped [DATE]" at bounding box center [457, 21] width 55 height 5
click at [430, 21] on input "Orders to be shipped [DATE]" at bounding box center [430, 20] width 0 height 4
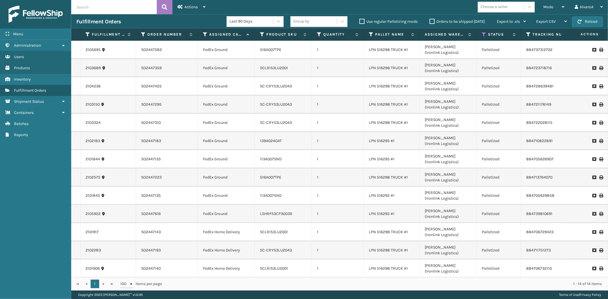
click at [106, 13] on input "text" at bounding box center [114, 7] width 86 height 14
type input "2103782"
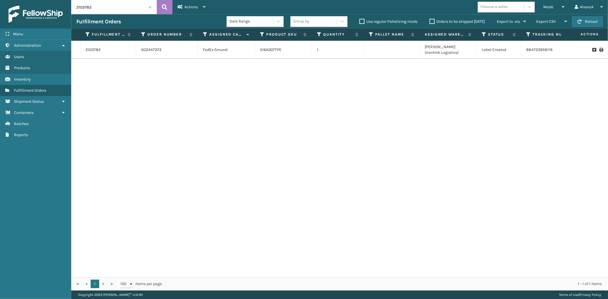
click at [599, 49] on icon at bounding box center [600, 50] width 3 height 4
drag, startPoint x: 556, startPoint y: 7, endPoint x: 509, endPoint y: 41, distance: 57.3
click at [556, 8] on div "Mode" at bounding box center [554, 7] width 21 height 14
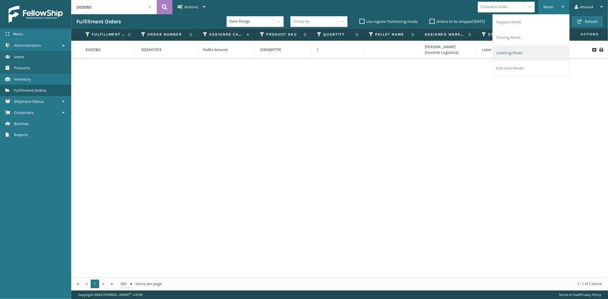
click at [517, 54] on li "Labeling Mode" at bounding box center [531, 52] width 76 height 15
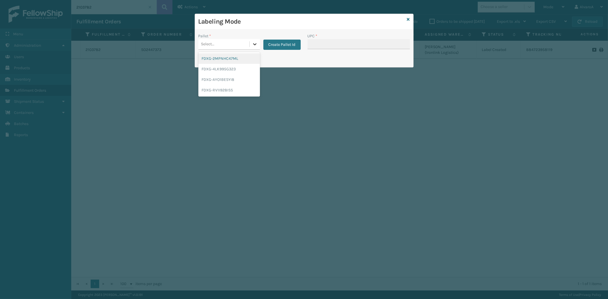
click at [254, 44] on icon at bounding box center [255, 44] width 6 height 6
click at [225, 69] on div "FDXG-4LK995G323" at bounding box center [229, 69] width 62 height 11
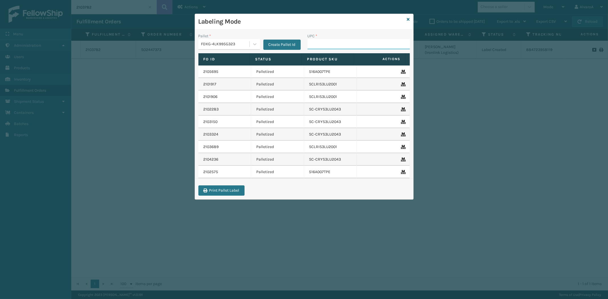
click at [323, 42] on input "UPC *" at bounding box center [359, 44] width 102 height 10
type input "516A007TPE"
click at [408, 19] on icon at bounding box center [408, 19] width 3 height 4
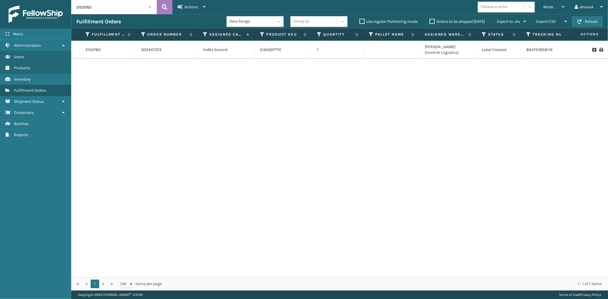
click at [141, 11] on input "2103782" at bounding box center [114, 7] width 86 height 14
type input "2"
type input "2102283"
click at [599, 50] on icon at bounding box center [600, 50] width 3 height 4
click at [483, 36] on icon at bounding box center [484, 34] width 5 height 5
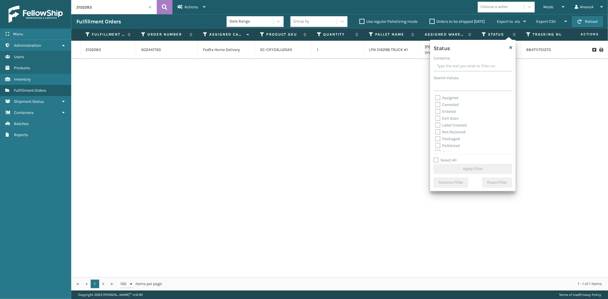
click at [439, 147] on label "Palletized" at bounding box center [447, 145] width 25 height 5
click at [436, 146] on input "Palletized" at bounding box center [435, 145] width 0 height 4
checkbox input "true"
click at [440, 165] on button "Apply Filter" at bounding box center [473, 169] width 79 height 10
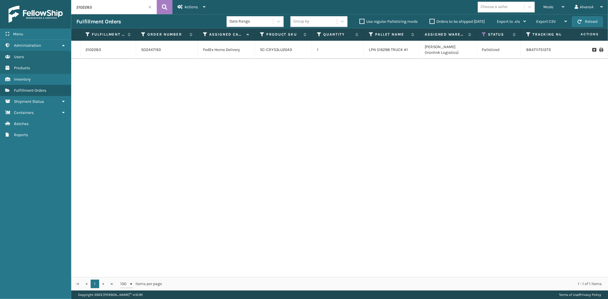
click at [150, 9] on input "2102283" at bounding box center [114, 7] width 86 height 14
click at [148, 6] on input "2102283" at bounding box center [114, 7] width 86 height 14
click at [150, 8] on span at bounding box center [149, 6] width 3 height 3
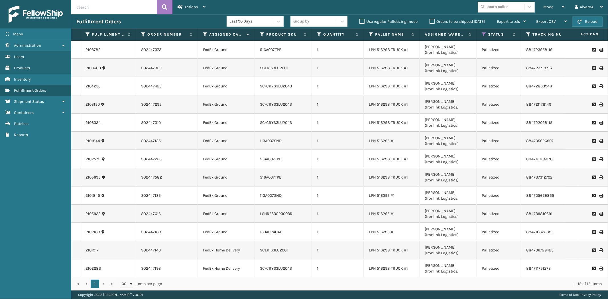
drag, startPoint x: 544, startPoint y: 6, endPoint x: 525, endPoint y: 41, distance: 39.5
click at [544, 7] on div "Mode Regular Mode Picking Mode Labeling Mode Exit Scan Mode" at bounding box center [553, 7] width 31 height 14
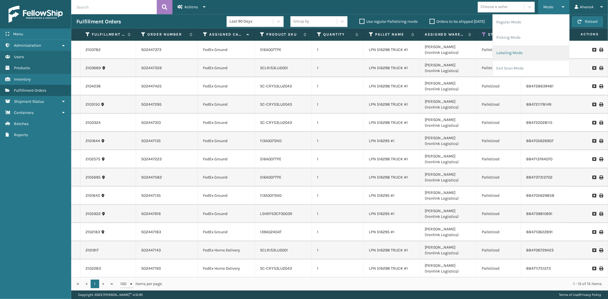
click at [518, 55] on li "Labeling Mode" at bounding box center [531, 52] width 76 height 15
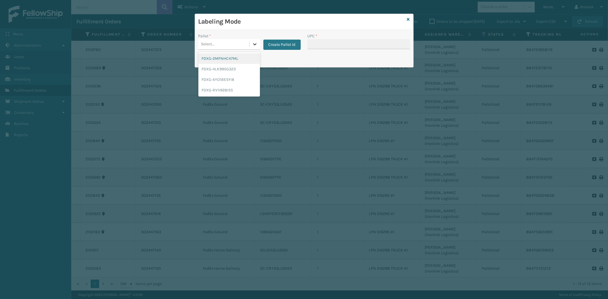
click at [253, 46] on icon at bounding box center [255, 44] width 6 height 6
click at [224, 88] on div "FDXG-RV1I928ISS" at bounding box center [229, 90] width 62 height 11
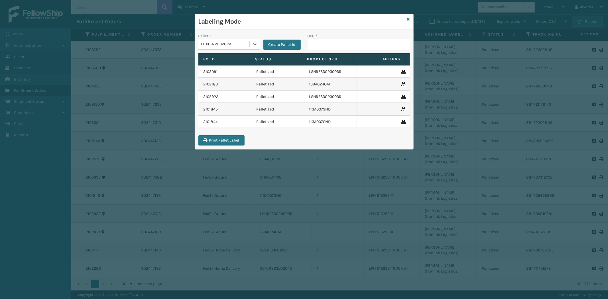
click at [314, 41] on input "UPC *" at bounding box center [359, 44] width 102 height 10
paste input "111A012FLX"
type input "111A012FLX"
paste input "133A014GRY"
type input "133A014GRY"
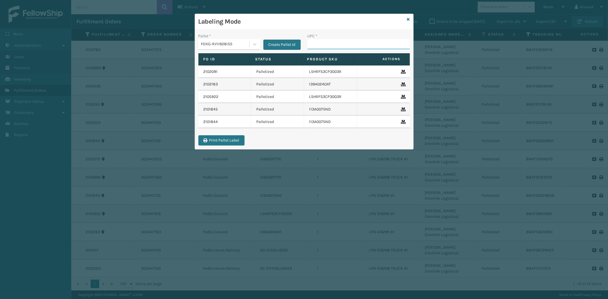
paste input "133A008OYS"
type input "133A008OYS"
click at [407, 20] on icon at bounding box center [408, 19] width 3 height 4
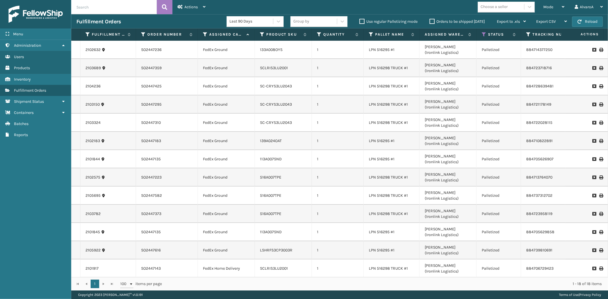
click at [96, 9] on input "text" at bounding box center [114, 7] width 86 height 14
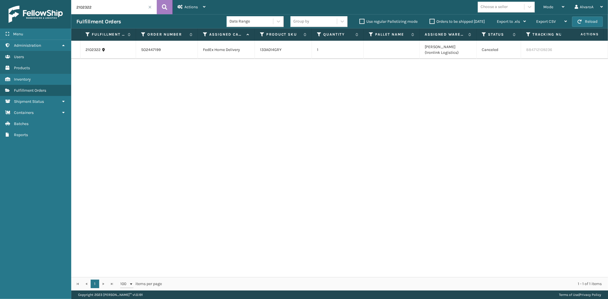
paste input "113A007CHR"
type input "2"
click at [542, 4] on div "Mode Regular Mode Picking Mode Labeling Mode Exit Scan Mode" at bounding box center [553, 7] width 31 height 14
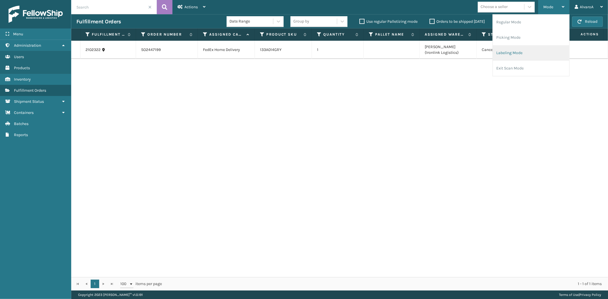
click at [518, 47] on li "Labeling Mode" at bounding box center [531, 52] width 76 height 15
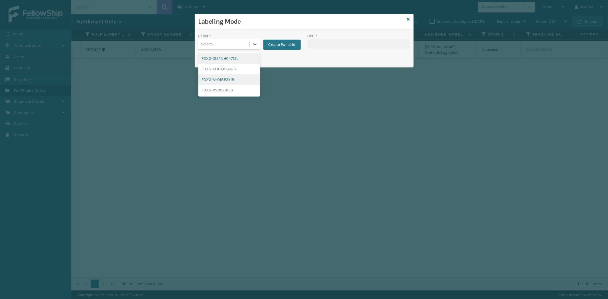
drag, startPoint x: 252, startPoint y: 43, endPoint x: 220, endPoint y: 79, distance: 47.7
click at [252, 46] on icon at bounding box center [255, 44] width 6 height 6
click at [219, 86] on div "FDXG-RV1I928ISS" at bounding box center [229, 90] width 62 height 11
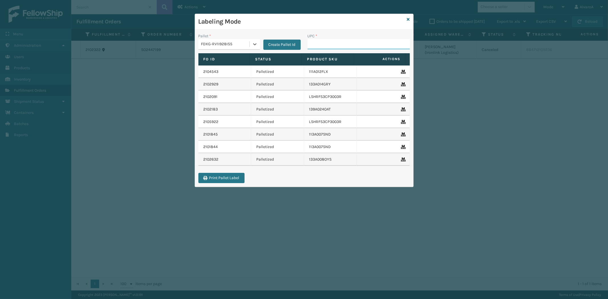
click at [325, 47] on input "UPC *" at bounding box center [359, 44] width 102 height 10
paste input "113A007CHR"
type input "113A007CHR"
paste input "113A007CHR"
type input "113A007CHR"
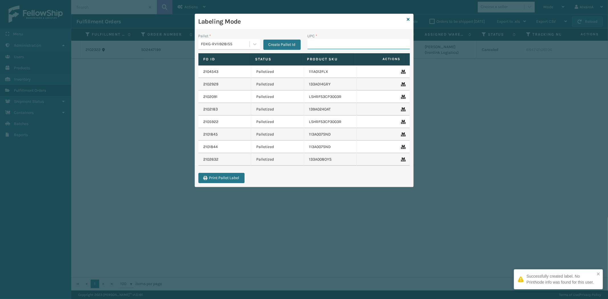
paste input "133A008BRN"
type input "133A008BRN"
paste input "111A049CRM"
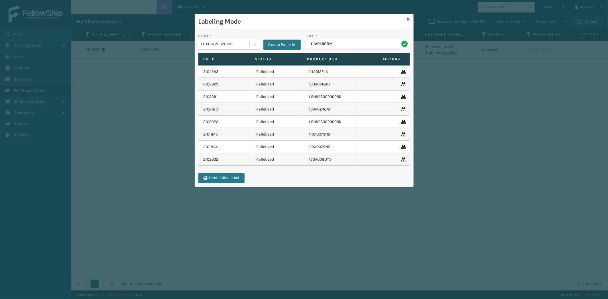
type input "111A049CRM"
